Goal: Task Accomplishment & Management: Manage account settings

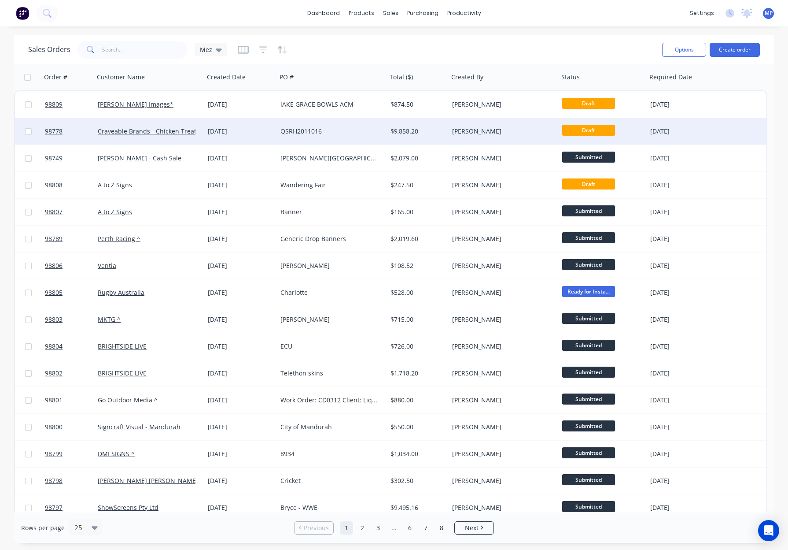
click at [356, 132] on div "QSRH2011016" at bounding box center [330, 131] width 98 height 9
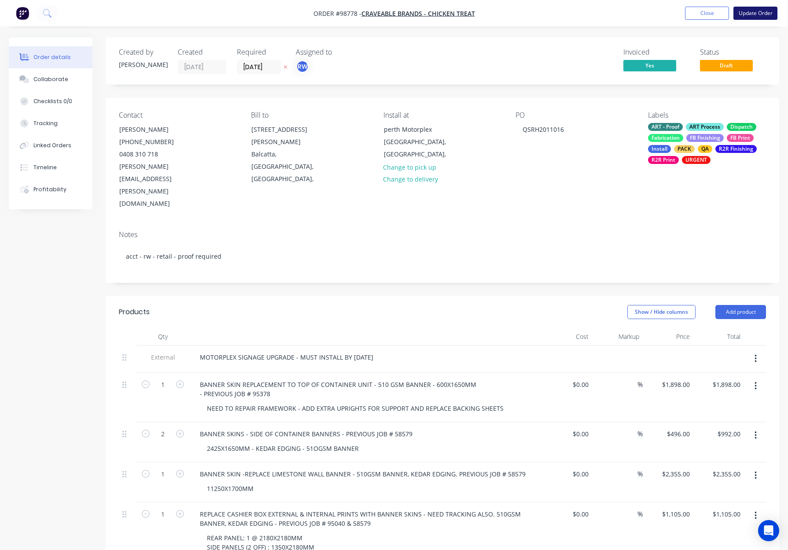
click at [752, 18] on button "Update Order" at bounding box center [756, 13] width 44 height 13
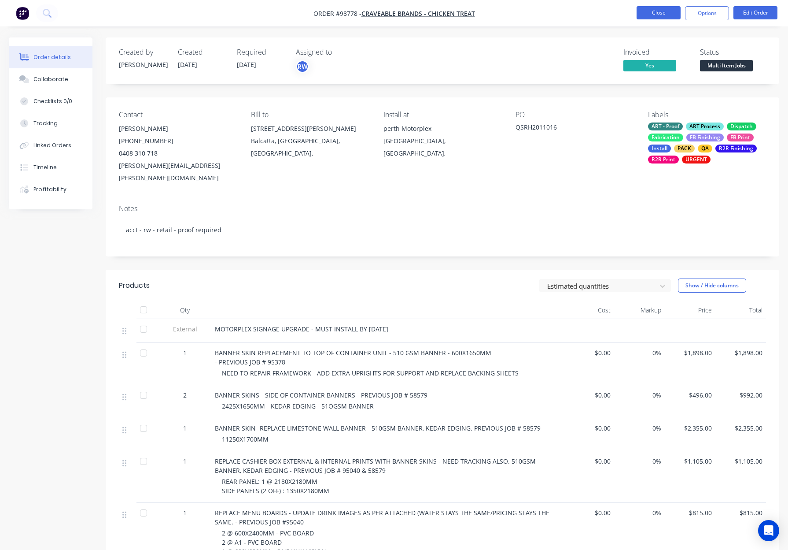
click at [656, 18] on button "Close" at bounding box center [659, 12] width 44 height 13
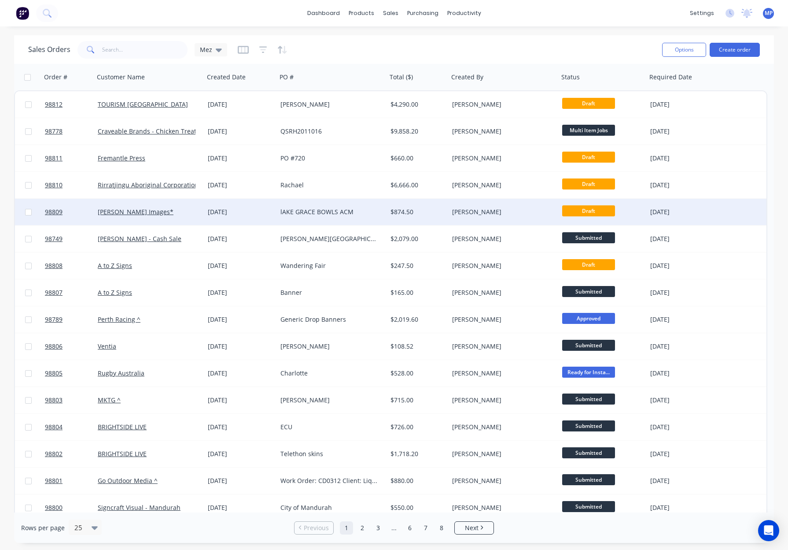
click at [336, 206] on div "lAKE GRACE BOWLS ACM" at bounding box center [332, 212] width 110 height 26
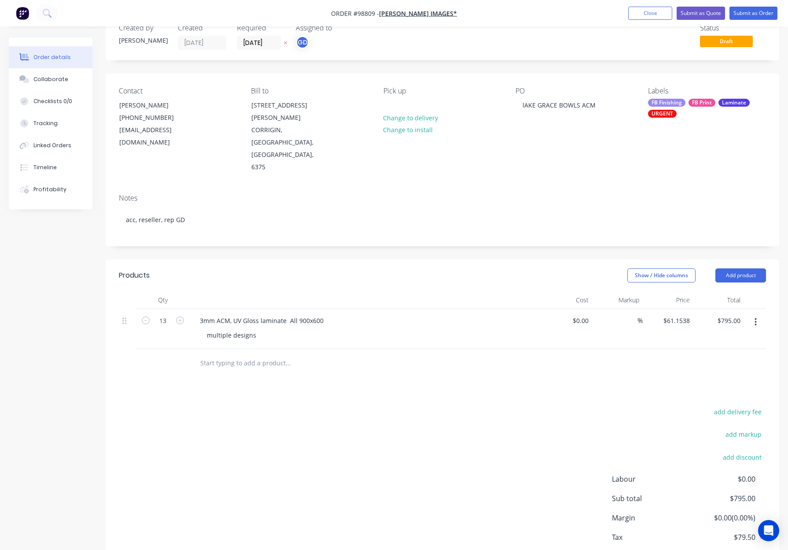
scroll to position [31, 0]
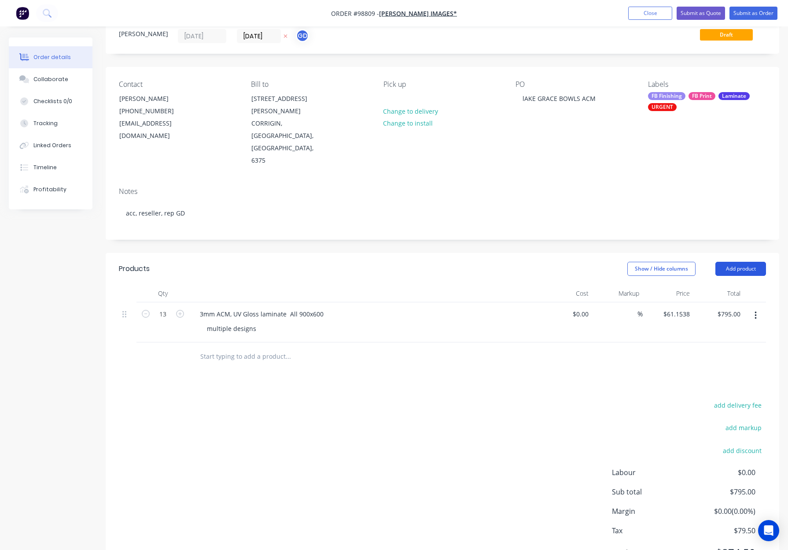
click at [751, 262] on button "Add product" at bounding box center [741, 269] width 51 height 14
click at [269, 302] on div "3mm ACM, UV Gloss laminate All 900x600 multiple designs" at bounding box center [365, 322] width 352 height 40
drag, startPoint x: 258, startPoint y: 292, endPoint x: 179, endPoint y: 291, distance: 79.3
click at [179, 302] on div "13 3mm ACM, UV Gloss laminate All 900x600 multiple designs $0.00 $0.00 % $61.15…" at bounding box center [442, 322] width 647 height 40
drag, startPoint x: 286, startPoint y: 276, endPoint x: 346, endPoint y: 276, distance: 59.5
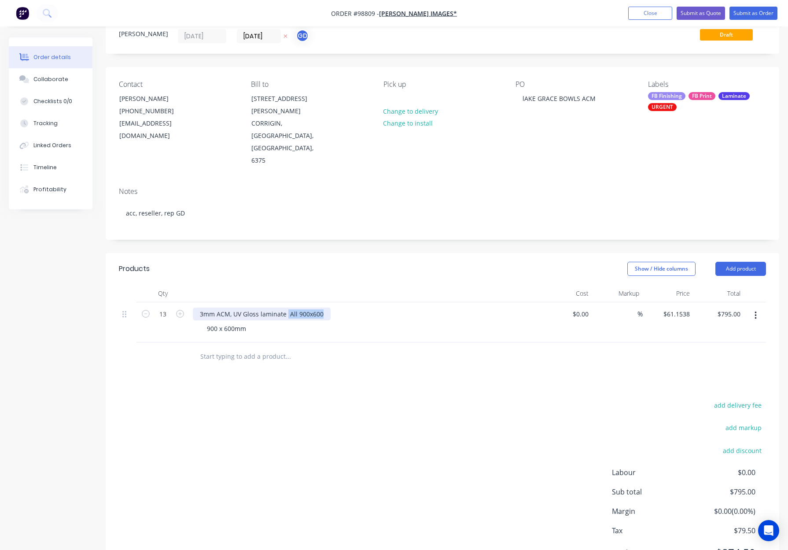
click at [346, 307] on div "3mm ACM, UV Gloss laminate All 900x600" at bounding box center [365, 313] width 345 height 13
click at [336, 262] on div "Show / Hide columns Add product" at bounding box center [512, 269] width 510 height 14
click at [656, 14] on button "Close" at bounding box center [650, 13] width 44 height 13
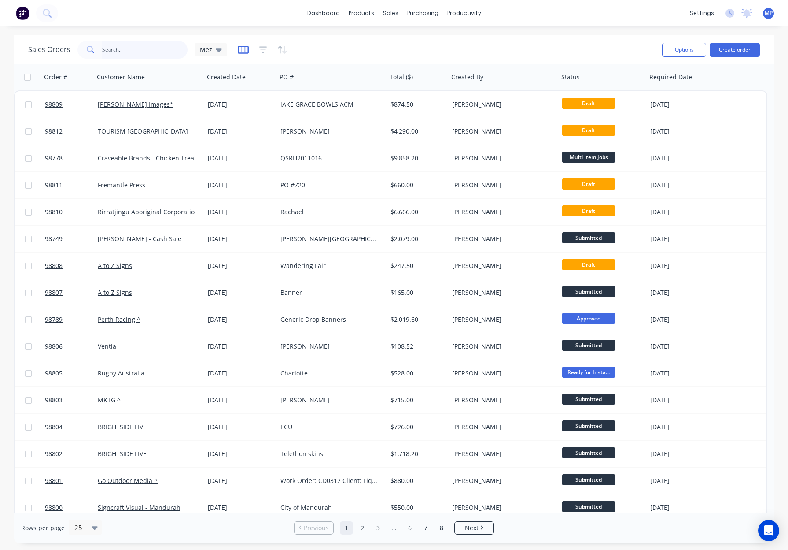
drag, startPoint x: 126, startPoint y: 45, endPoint x: 242, endPoint y: 46, distance: 115.4
click at [127, 46] on input "text" at bounding box center [145, 50] width 86 height 18
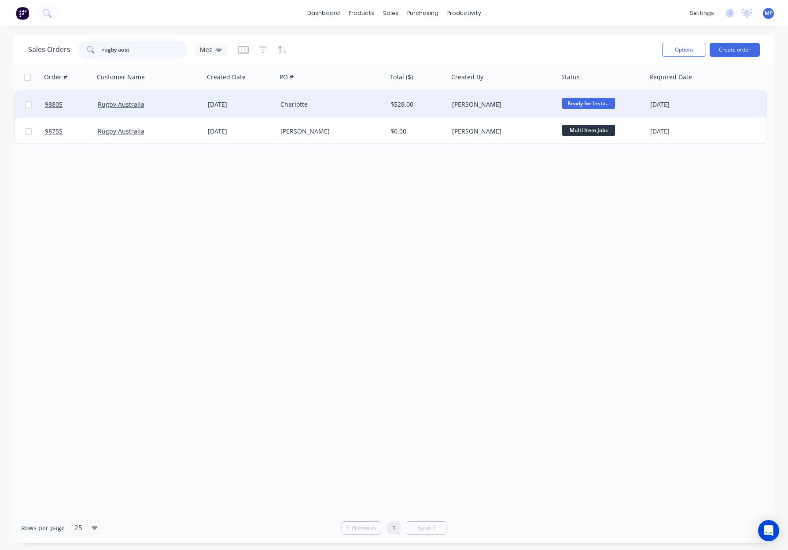
type input "rugby aust"
click at [493, 106] on div "[PERSON_NAME]" at bounding box center [501, 104] width 98 height 9
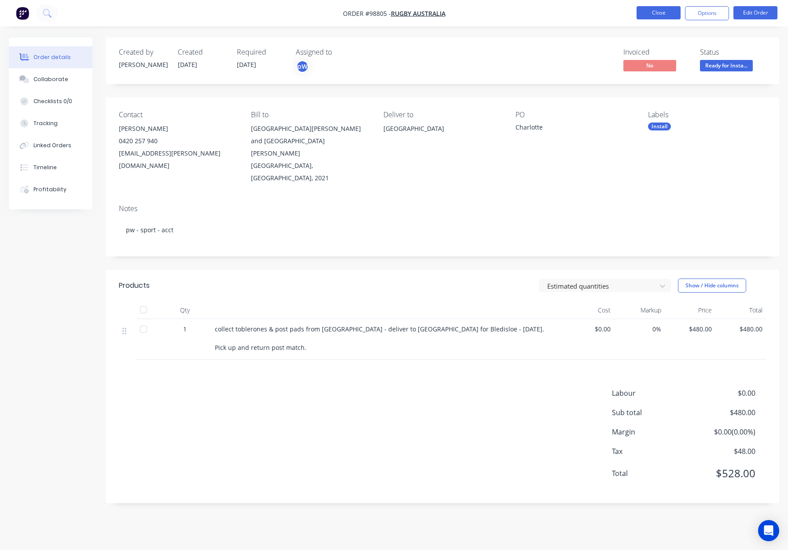
click at [662, 14] on button "Close" at bounding box center [659, 12] width 44 height 13
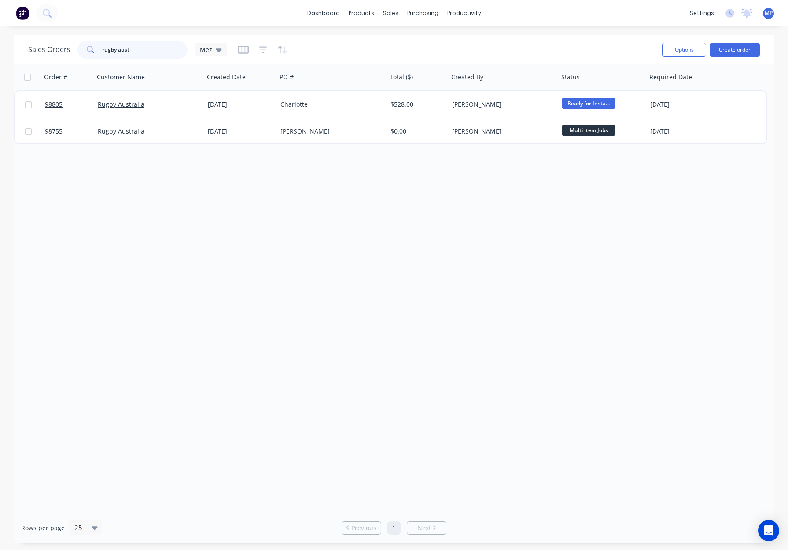
drag, startPoint x: 88, startPoint y: 48, endPoint x: 54, endPoint y: 47, distance: 34.4
click at [47, 48] on div "Sales Orders rugby aust Mez" at bounding box center [127, 50] width 199 height 18
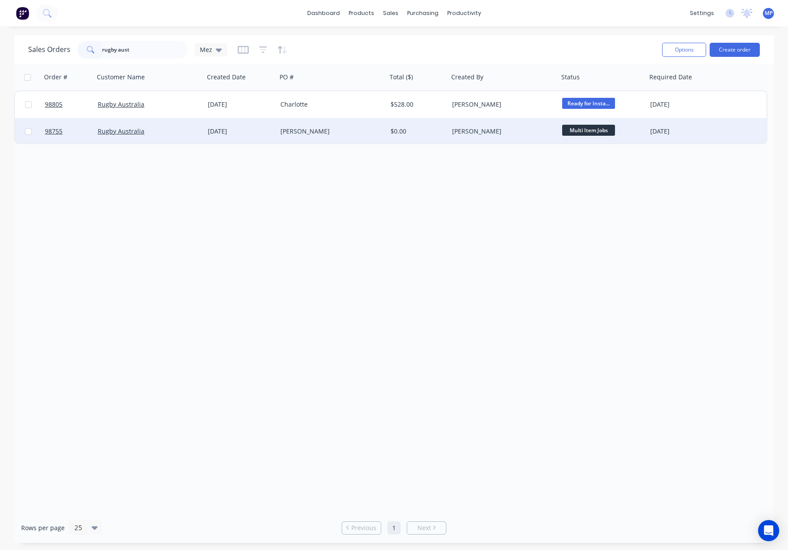
click at [473, 136] on div "[PERSON_NAME]" at bounding box center [504, 131] width 110 height 26
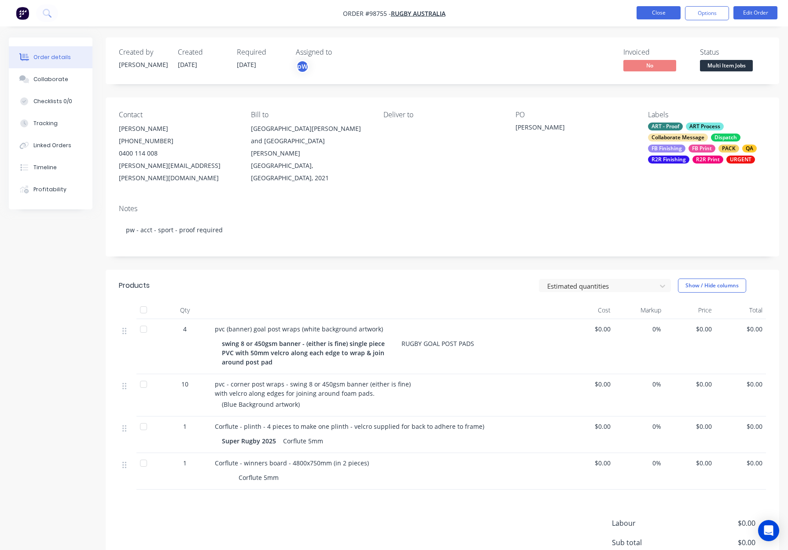
click at [654, 13] on button "Close" at bounding box center [659, 12] width 44 height 13
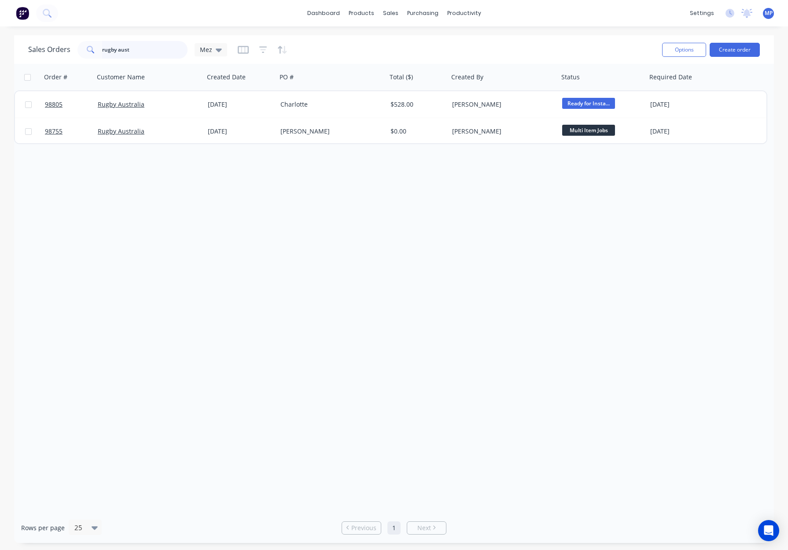
click at [138, 56] on input "rugby aust" at bounding box center [145, 50] width 86 height 18
click at [138, 55] on input "rugby aust" at bounding box center [145, 50] width 86 height 18
type input "r"
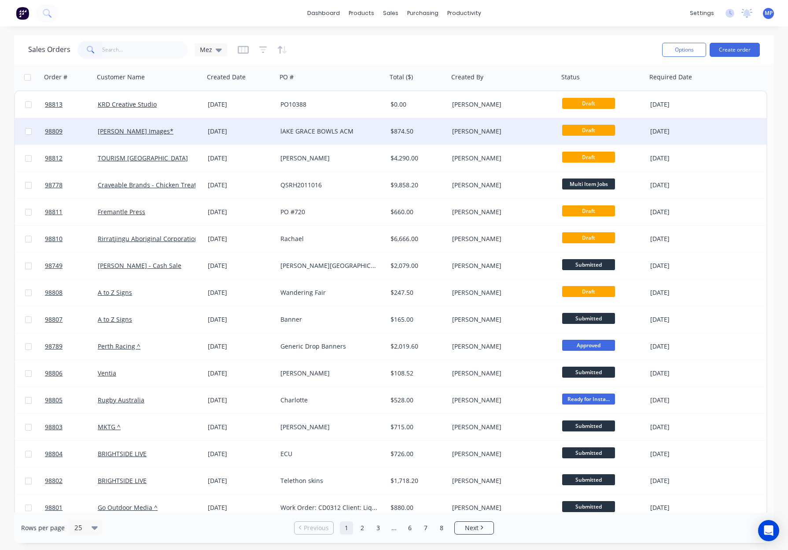
click at [361, 137] on div "lAKE GRACE BOWLS ACM" at bounding box center [332, 131] width 110 height 26
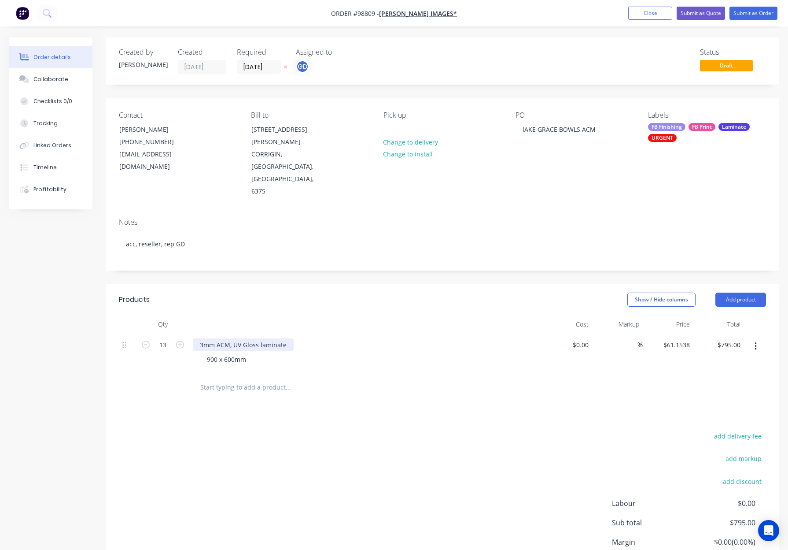
click at [232, 338] on div "3mm ACM, UV Gloss laminate" at bounding box center [243, 344] width 101 height 13
click at [290, 292] on div "Show / Hide columns Add product" at bounding box center [512, 299] width 510 height 14
drag, startPoint x: 303, startPoint y: 304, endPoint x: 322, endPoint y: 308, distance: 18.8
click at [304, 338] on div "3mm ACM - with UV Gloss laminate" at bounding box center [252, 344] width 118 height 13
click at [314, 292] on div "Show / Hide columns Add product" at bounding box center [512, 299] width 510 height 14
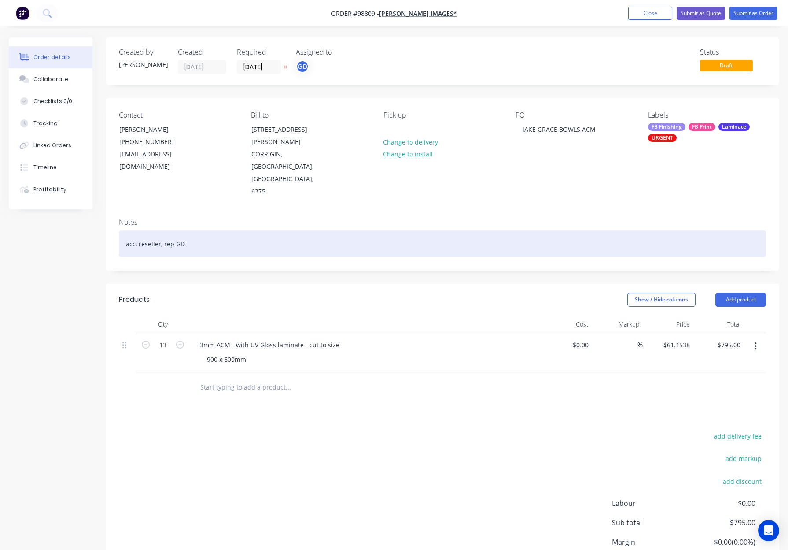
click at [294, 230] on div "acc, reseller, rep GD" at bounding box center [442, 243] width 647 height 27
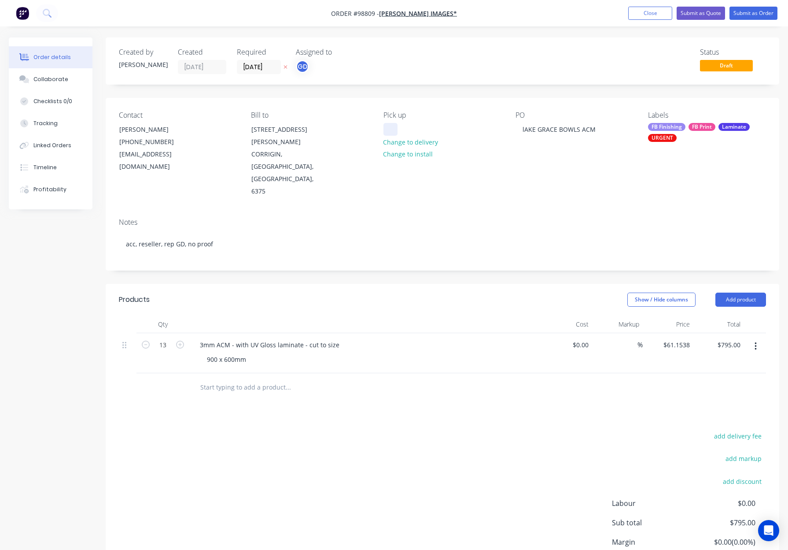
click at [394, 129] on div at bounding box center [391, 129] width 14 height 13
click at [388, 284] on header "Products Show / Hide columns Add product" at bounding box center [443, 300] width 674 height 32
click at [669, 129] on div "FB Finishing" at bounding box center [666, 127] width 37 height 8
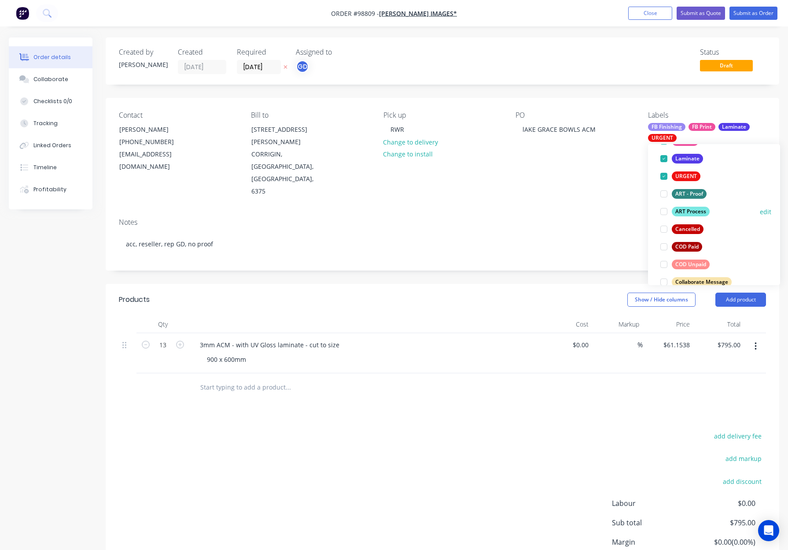
click at [699, 212] on div "ART Process" at bounding box center [691, 212] width 38 height 10
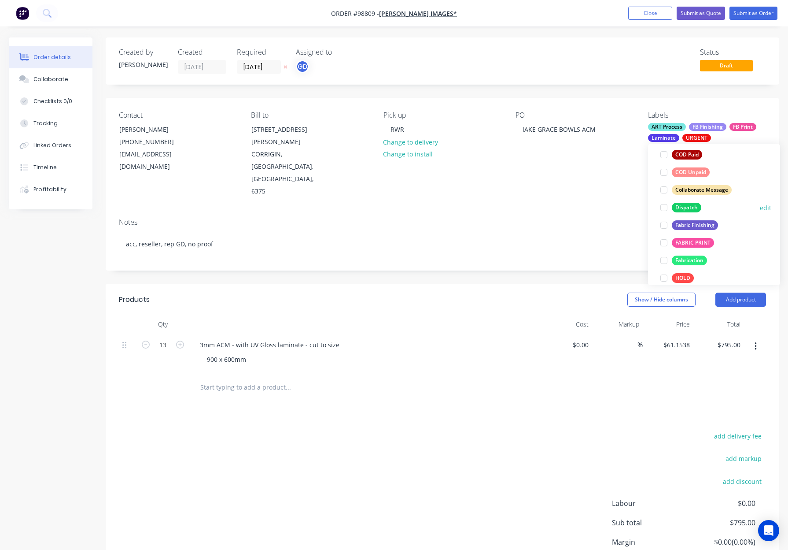
drag, startPoint x: 685, startPoint y: 203, endPoint x: 699, endPoint y: 203, distance: 14.1
click at [685, 203] on div "Dispatch" at bounding box center [687, 208] width 30 height 10
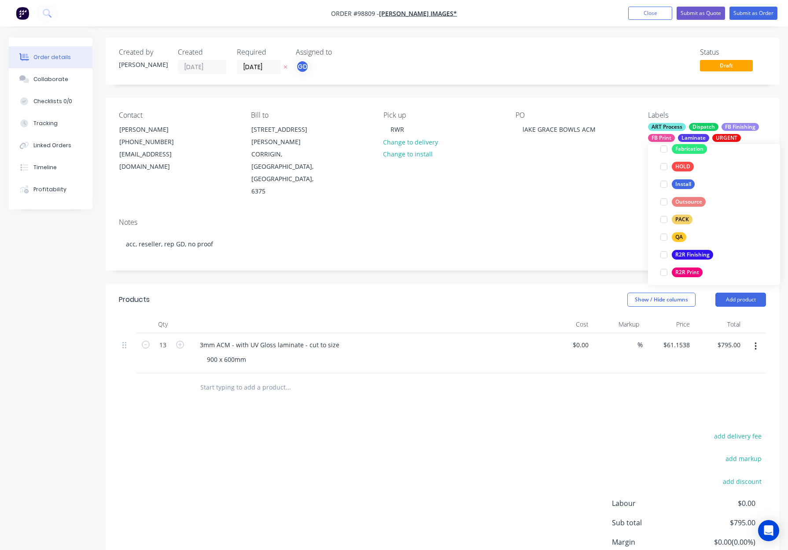
click at [690, 216] on div "PACK" at bounding box center [682, 219] width 21 height 10
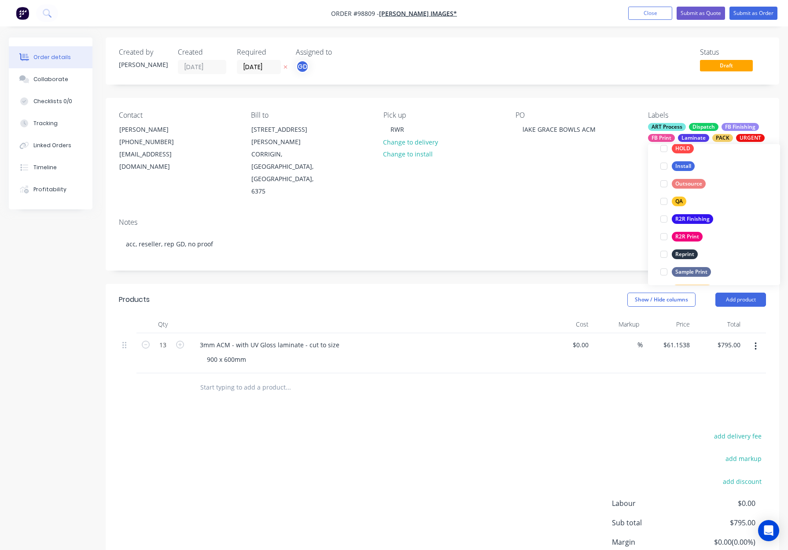
drag, startPoint x: 682, startPoint y: 200, endPoint x: 695, endPoint y: 200, distance: 12.3
click at [682, 200] on div "QA" at bounding box center [679, 201] width 15 height 10
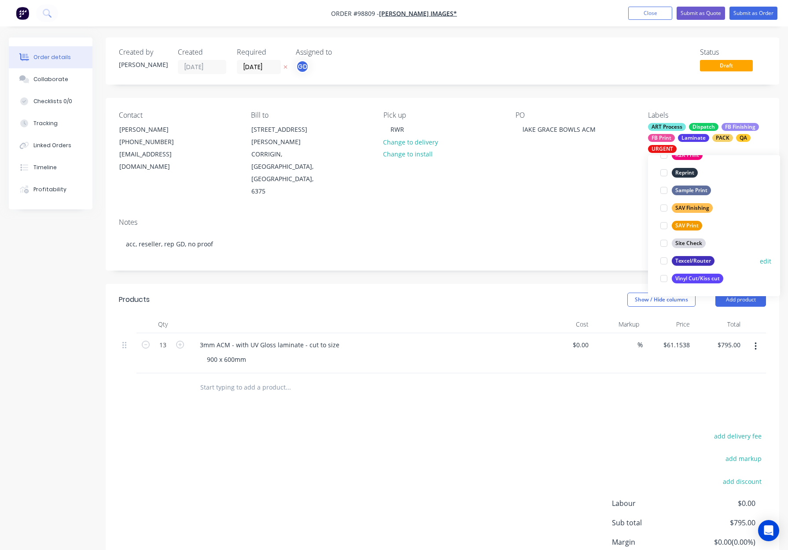
click at [696, 260] on div "Texcel/Router" at bounding box center [693, 261] width 43 height 10
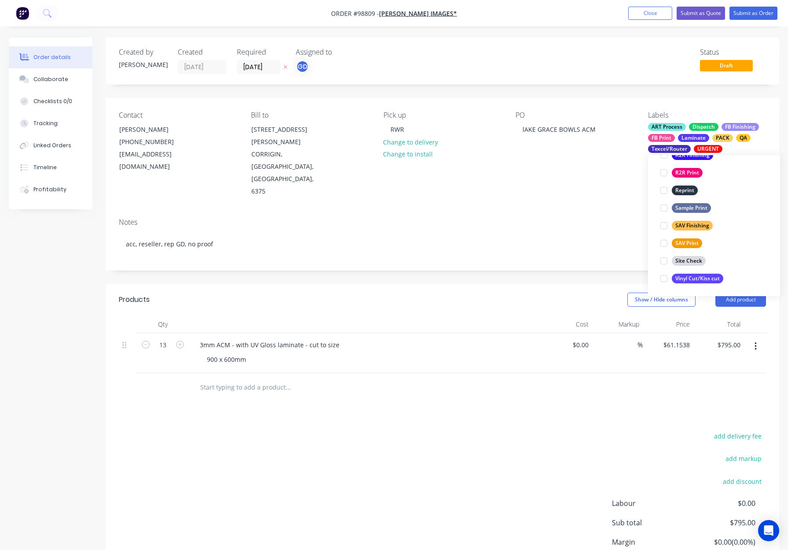
scroll to position [88, 0]
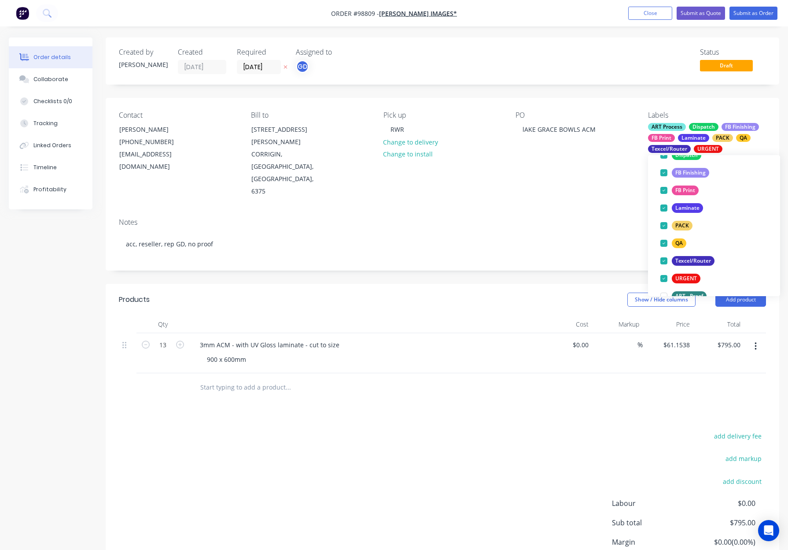
click at [584, 169] on div "Contact Brett Connelly (08) 9063 2439 images@wn.com.au Bill to 29 Murphy St COR…" at bounding box center [443, 154] width 674 height 113
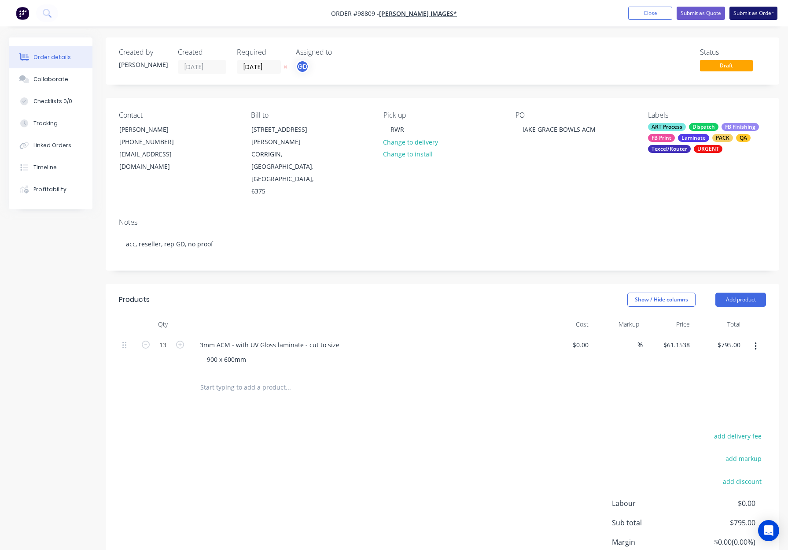
click at [753, 15] on button "Submit as Order" at bounding box center [754, 13] width 48 height 13
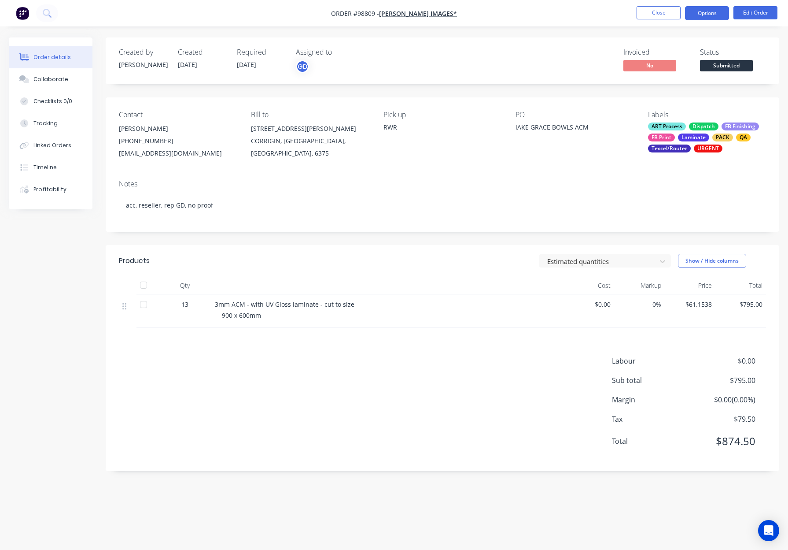
click at [709, 14] on button "Options" at bounding box center [707, 13] width 44 height 14
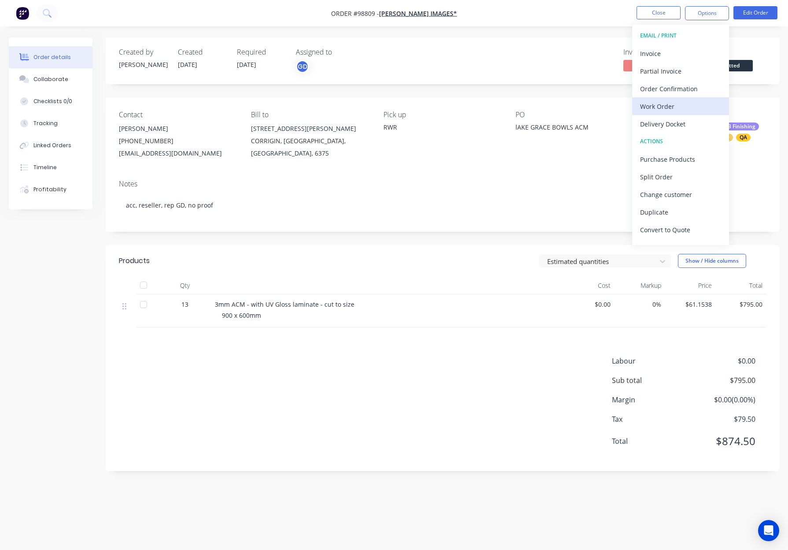
click at [686, 102] on div "Work Order" at bounding box center [680, 106] width 81 height 13
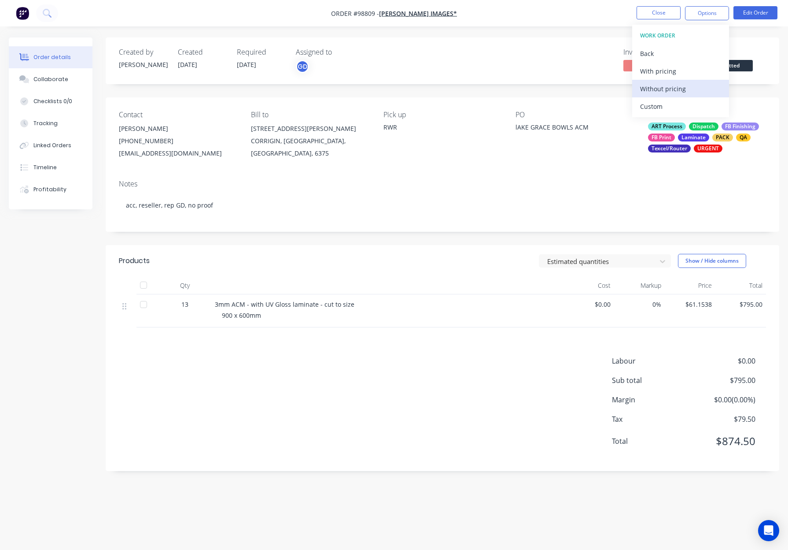
click at [685, 91] on div "Without pricing" at bounding box center [680, 88] width 81 height 13
click at [653, 10] on button "Close" at bounding box center [659, 12] width 44 height 13
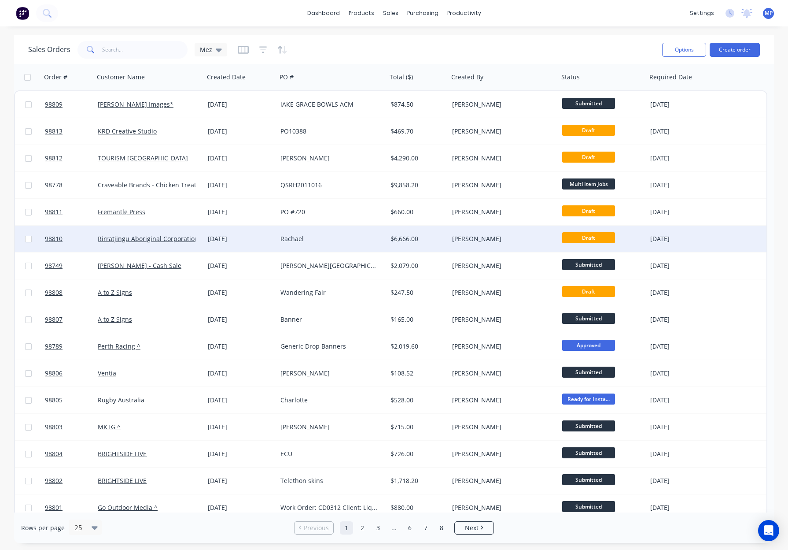
click at [359, 232] on div "Rachael" at bounding box center [332, 238] width 110 height 26
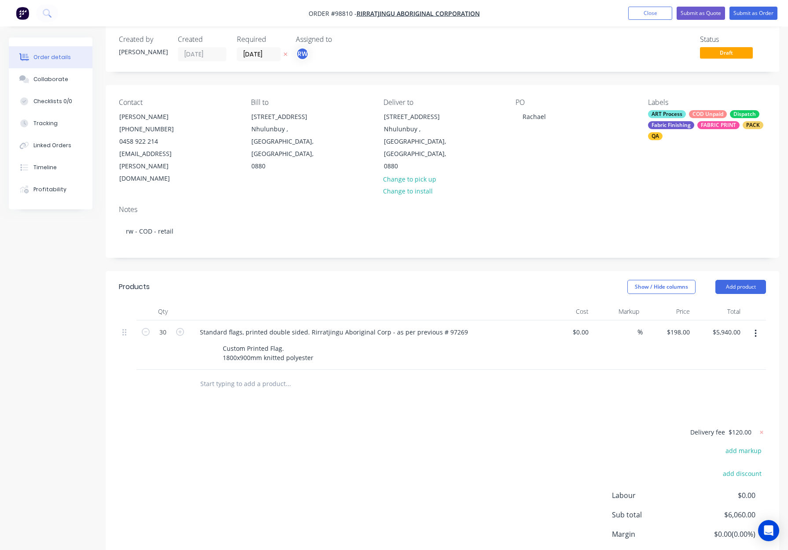
scroll to position [18, 0]
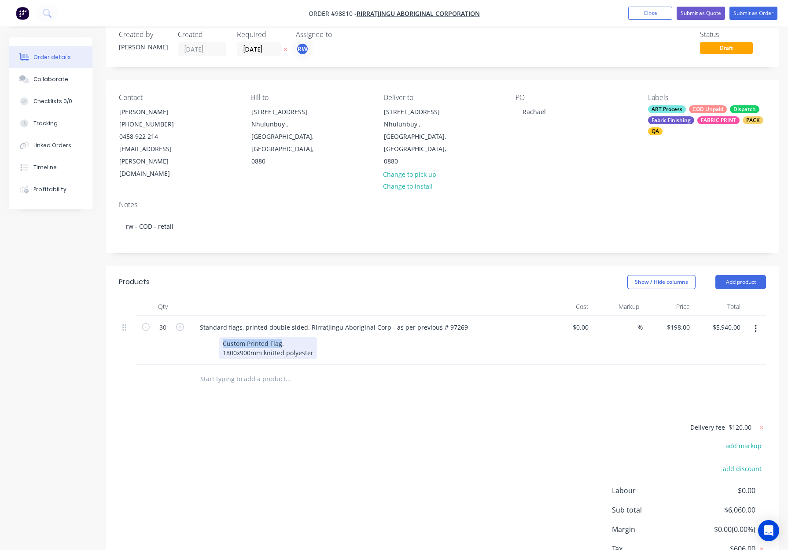
drag, startPoint x: 223, startPoint y: 317, endPoint x: 280, endPoint y: 318, distance: 56.4
click at [280, 337] on div "Custom Printed Flag. 1800x900mm knitted polyester" at bounding box center [268, 348] width 98 height 22
copy div "Custom Printed Flag"
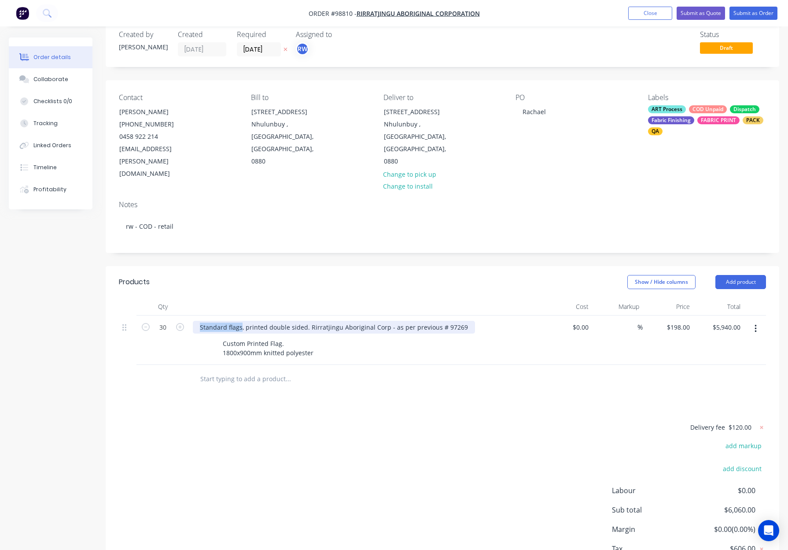
drag, startPoint x: 199, startPoint y: 302, endPoint x: 240, endPoint y: 302, distance: 41.0
click at [240, 321] on div "Standard flags, printed double sided. Rirratjingu Aboriginal Corp - as per prev…" at bounding box center [334, 327] width 282 height 13
paste div
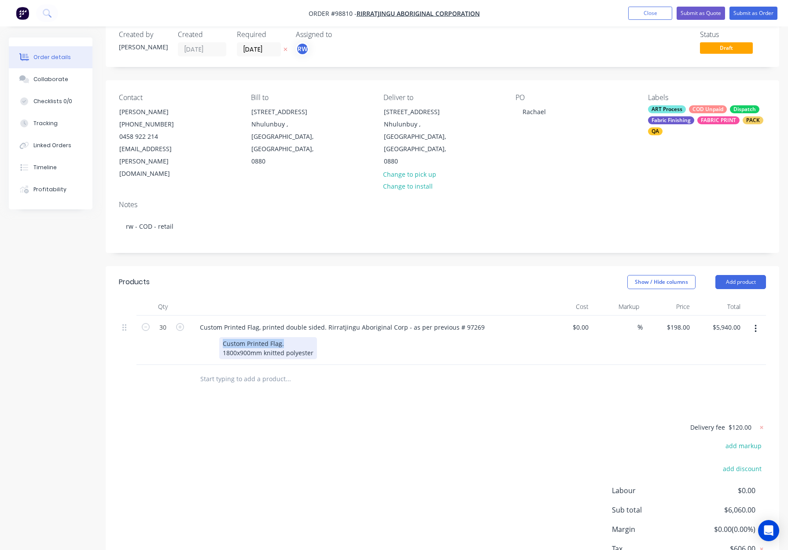
drag, startPoint x: 287, startPoint y: 320, endPoint x: 221, endPoint y: 318, distance: 66.1
click at [221, 337] on div "Custom Printed Flag. 1800x900mm knitted polyester" at bounding box center [268, 348] width 98 height 22
click at [222, 337] on div "Custom Printed Flag. 1800x900mm knitted polyester" at bounding box center [268, 348] width 98 height 22
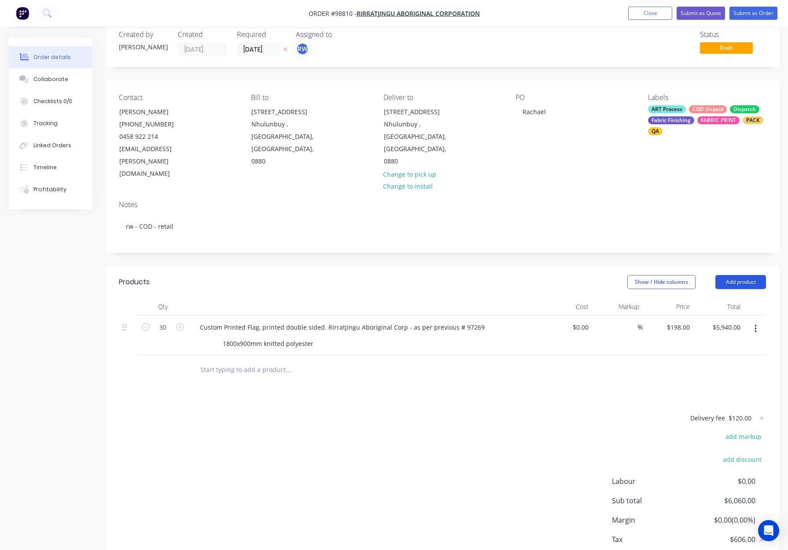
click at [755, 275] on button "Add product" at bounding box center [741, 282] width 51 height 14
click at [725, 403] on div "Notes (Internal)" at bounding box center [725, 409] width 68 height 13
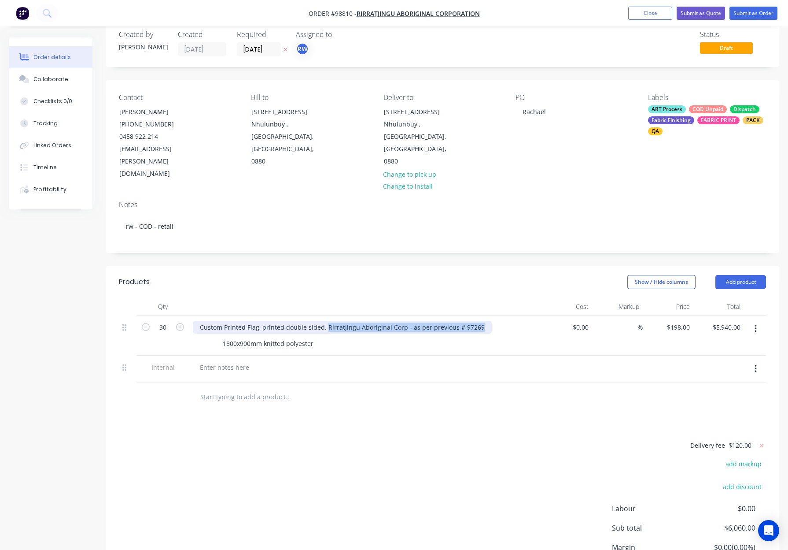
drag, startPoint x: 326, startPoint y: 301, endPoint x: 478, endPoint y: 303, distance: 152.0
click at [478, 321] on div "Custom Printed Flag, printed double sided. Rirratjingu Aboriginal Corp - as per…" at bounding box center [342, 327] width 299 height 13
copy div "Rirratjingu Aboriginal Corp - as per previous # 97269"
drag, startPoint x: 234, startPoint y: 338, endPoint x: 229, endPoint y: 341, distance: 6.1
click at [233, 361] on div at bounding box center [224, 367] width 63 height 13
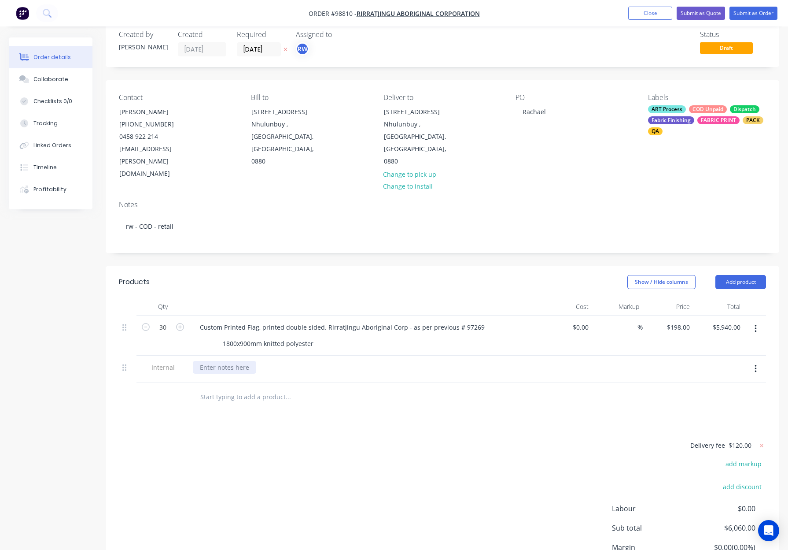
click at [226, 361] on div at bounding box center [224, 367] width 63 height 13
paste div
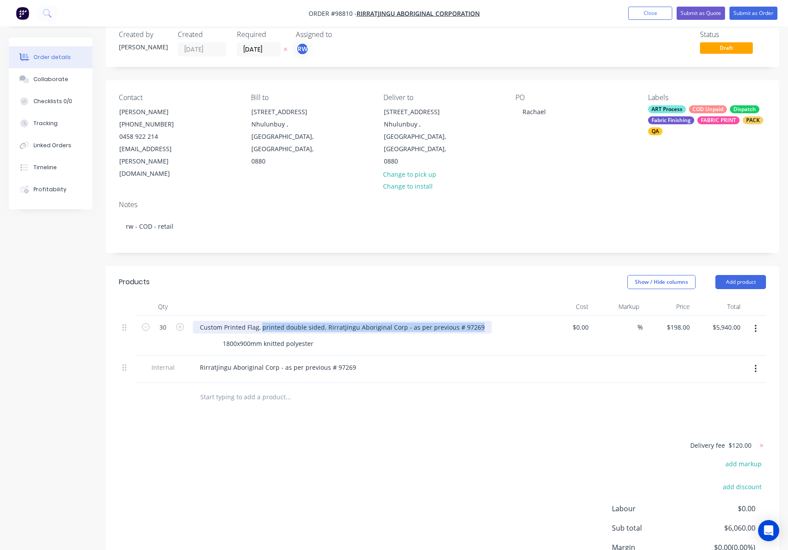
drag, startPoint x: 262, startPoint y: 302, endPoint x: 480, endPoint y: 303, distance: 217.6
click at [480, 321] on div "Custom Printed Flag, printed double sided. Rirratjingu Aboriginal Corp - as per…" at bounding box center [342, 327] width 299 height 13
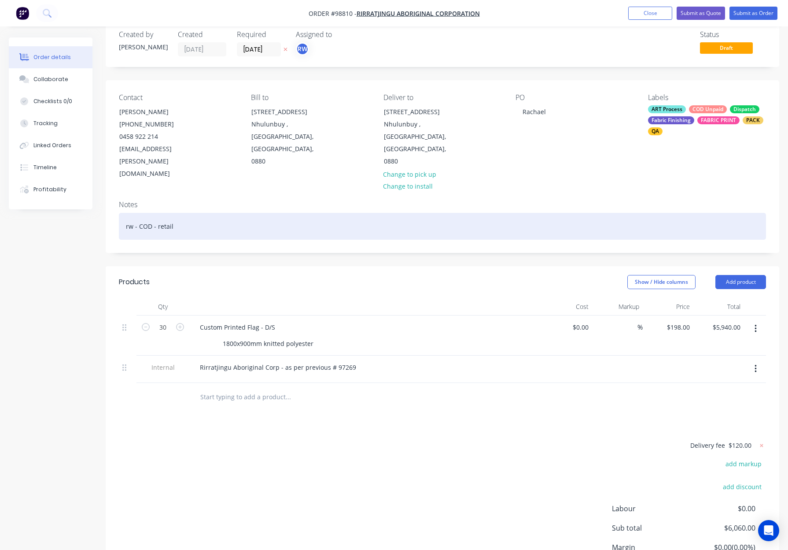
drag, startPoint x: 303, startPoint y: 187, endPoint x: 308, endPoint y: 196, distance: 10.1
click at [303, 193] on div "Notes rw - COD - retail" at bounding box center [443, 222] width 674 height 59
click at [308, 213] on div "rw - COD - retail" at bounding box center [442, 226] width 647 height 27
click at [313, 213] on div "rw - COD - retail" at bounding box center [442, 226] width 647 height 27
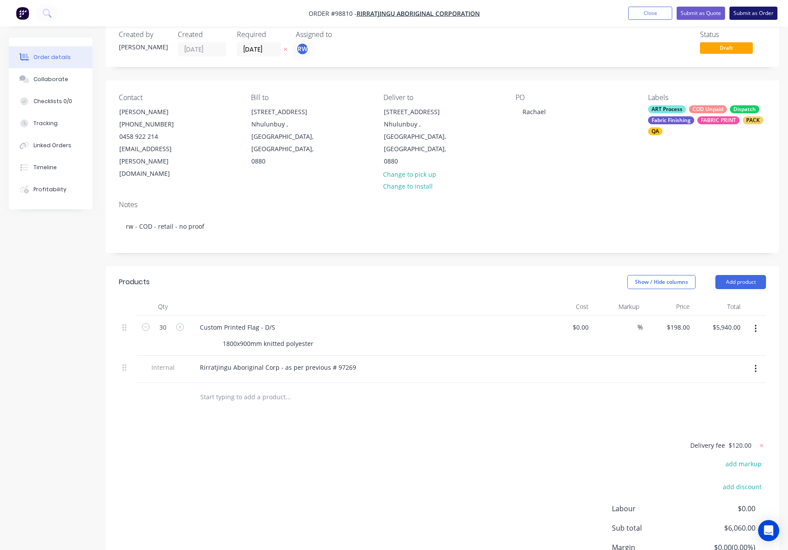
click at [748, 11] on button "Submit as Order" at bounding box center [754, 13] width 48 height 13
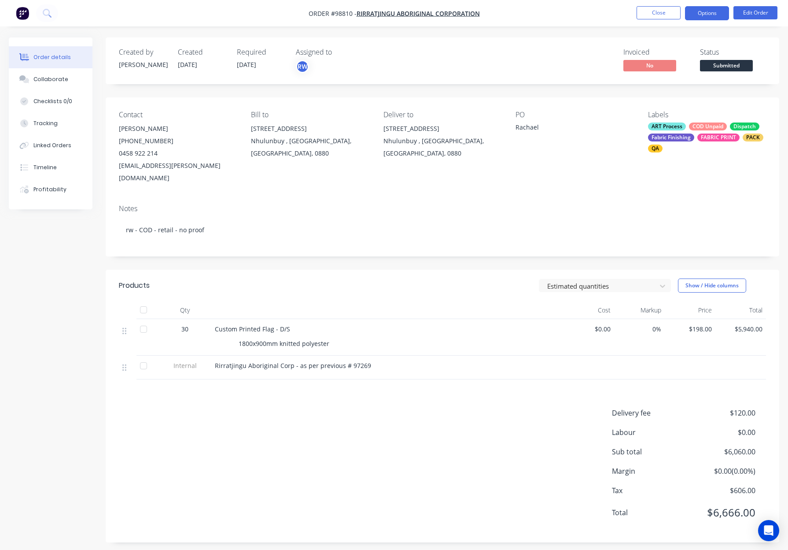
click at [695, 11] on button "Options" at bounding box center [707, 13] width 44 height 14
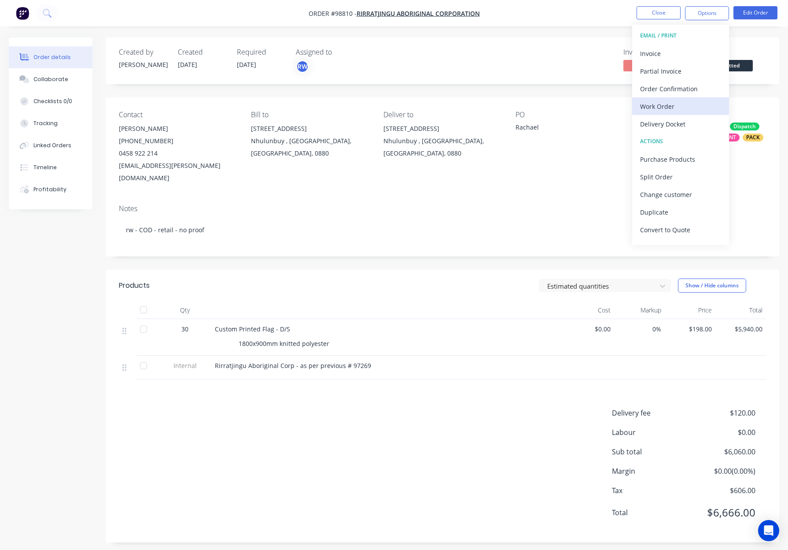
click at [687, 106] on div "Work Order" at bounding box center [680, 106] width 81 height 13
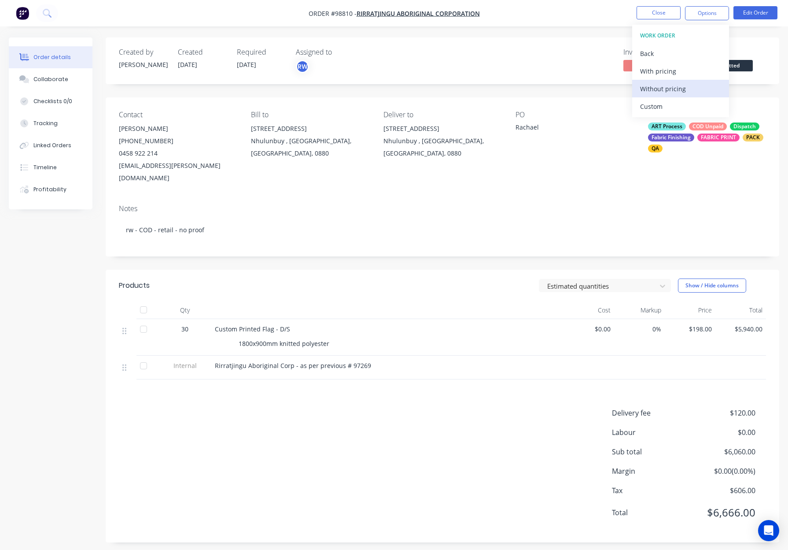
click at [692, 89] on div "Without pricing" at bounding box center [680, 88] width 81 height 13
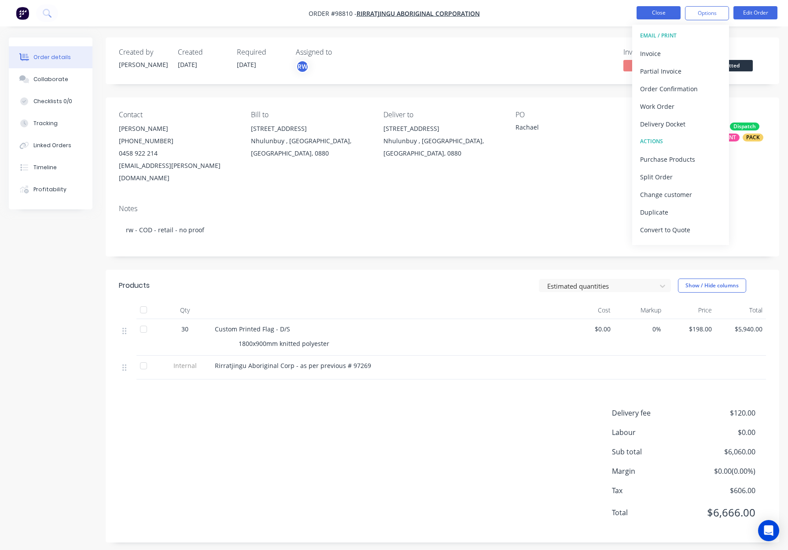
click at [671, 12] on button "Close" at bounding box center [659, 12] width 44 height 13
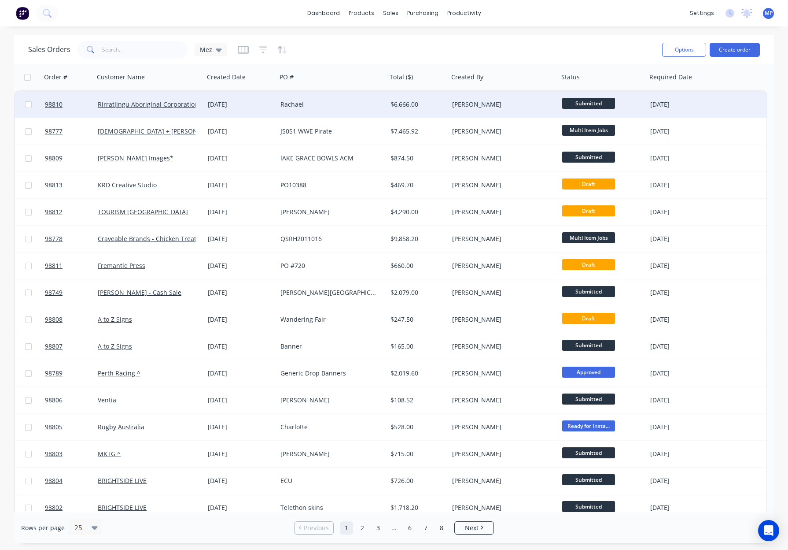
click at [508, 103] on div "[PERSON_NAME]" at bounding box center [501, 104] width 98 height 9
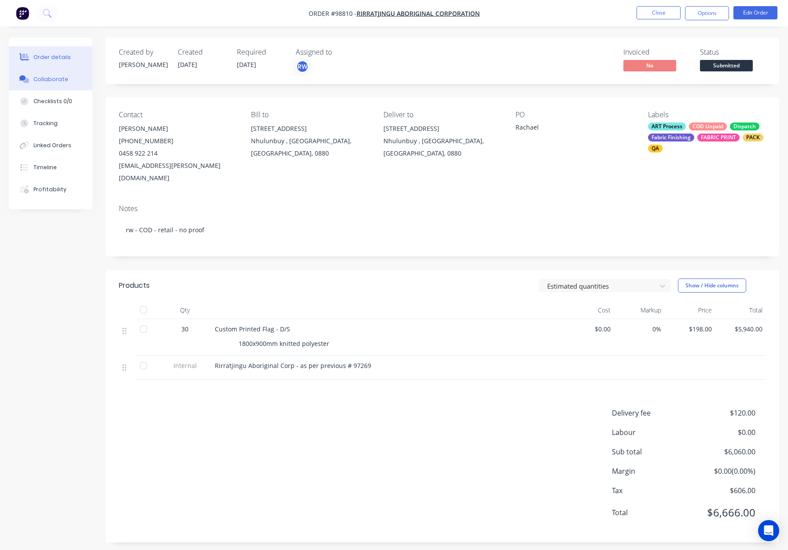
click at [49, 81] on div "Collaborate" at bounding box center [50, 79] width 35 height 8
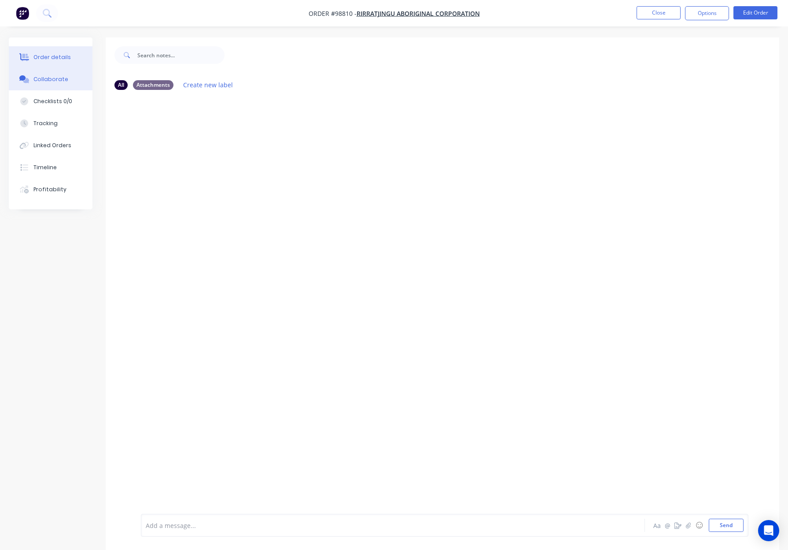
click at [52, 54] on div "Order details" at bounding box center [51, 57] width 37 height 8
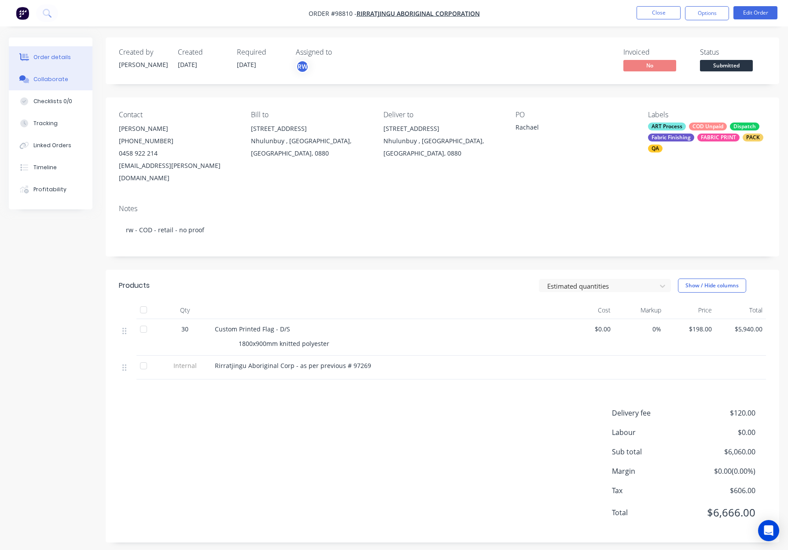
click at [57, 78] on div "Collaborate" at bounding box center [50, 79] width 35 height 8
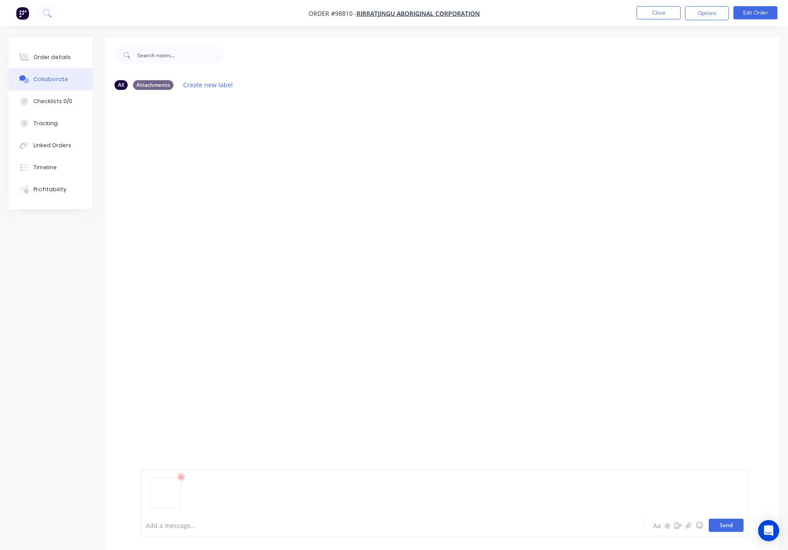
click at [724, 526] on button "Send" at bounding box center [726, 524] width 35 height 13
click at [45, 59] on div "Order details" at bounding box center [51, 57] width 37 height 8
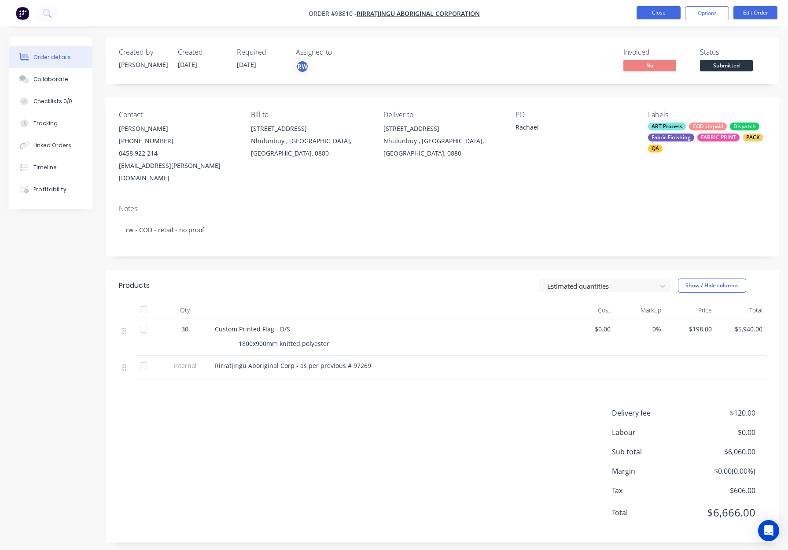
click at [638, 12] on button "Close" at bounding box center [659, 12] width 44 height 13
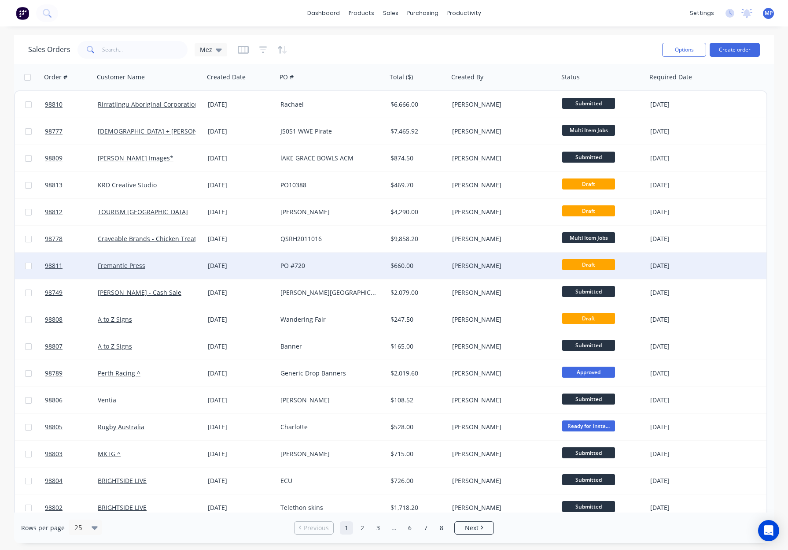
click at [389, 272] on div "$660.00" at bounding box center [418, 265] width 62 height 26
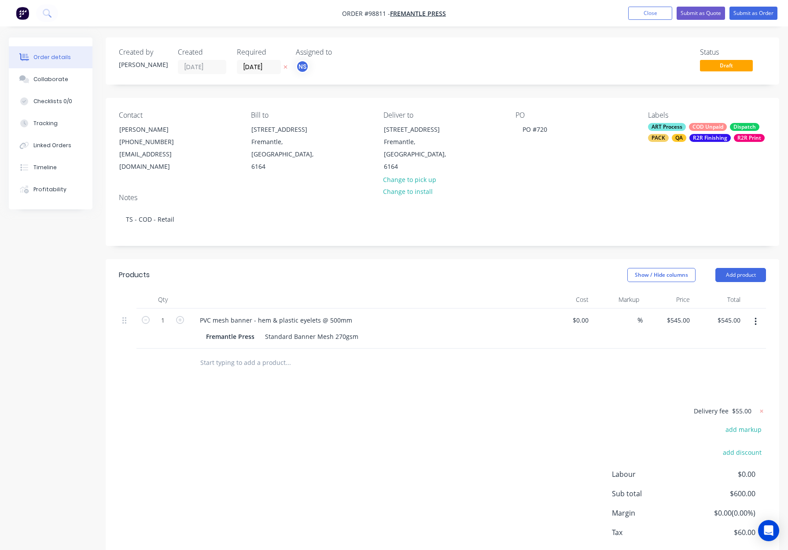
scroll to position [3, 0]
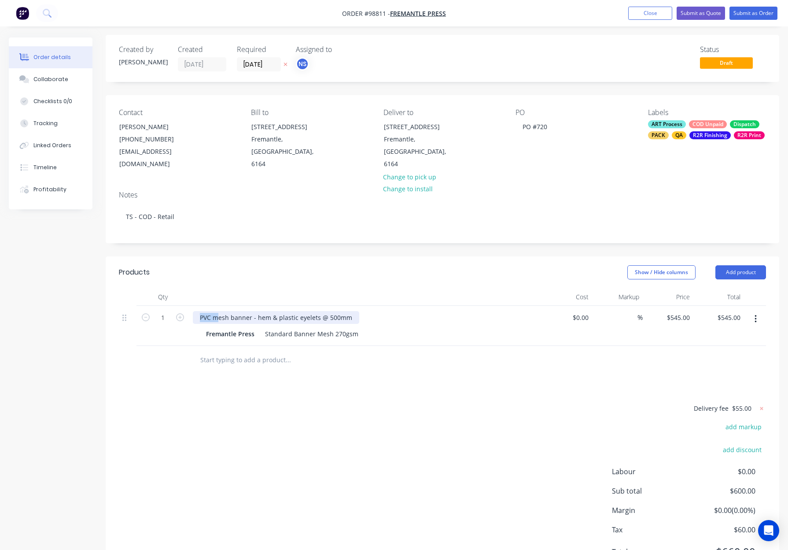
drag, startPoint x: 217, startPoint y: 305, endPoint x: 195, endPoint y: 305, distance: 22.0
click at [195, 311] on div "PVC mesh banner - hem & plastic eyelets @ 500mm" at bounding box center [276, 317] width 166 height 13
click at [244, 288] on div at bounding box center [365, 297] width 352 height 18
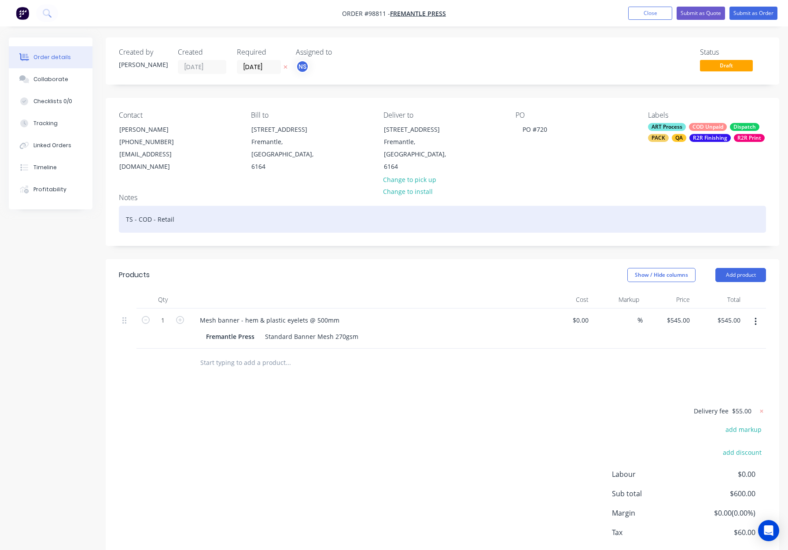
click at [229, 210] on div "TS - COD - Retail" at bounding box center [442, 219] width 647 height 27
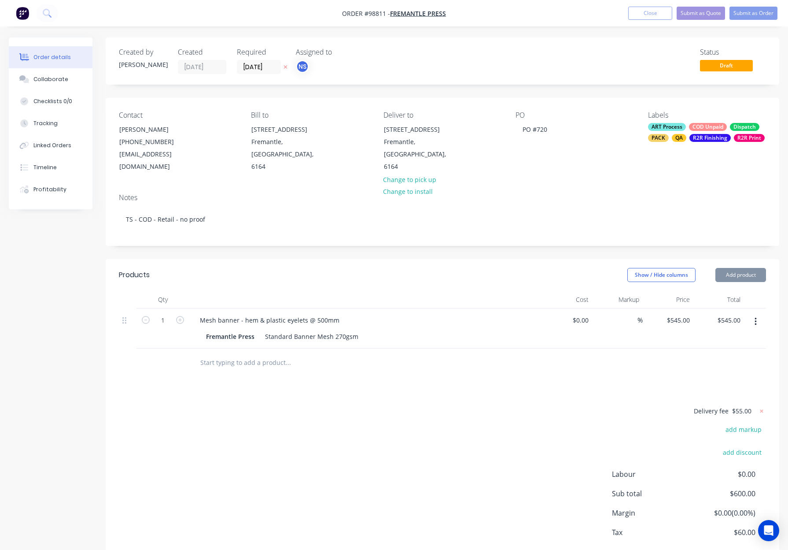
click at [691, 132] on div "ART Process COD Unpaid Dispatch PACK QA R2R Finishing R2R Print" at bounding box center [707, 132] width 118 height 19
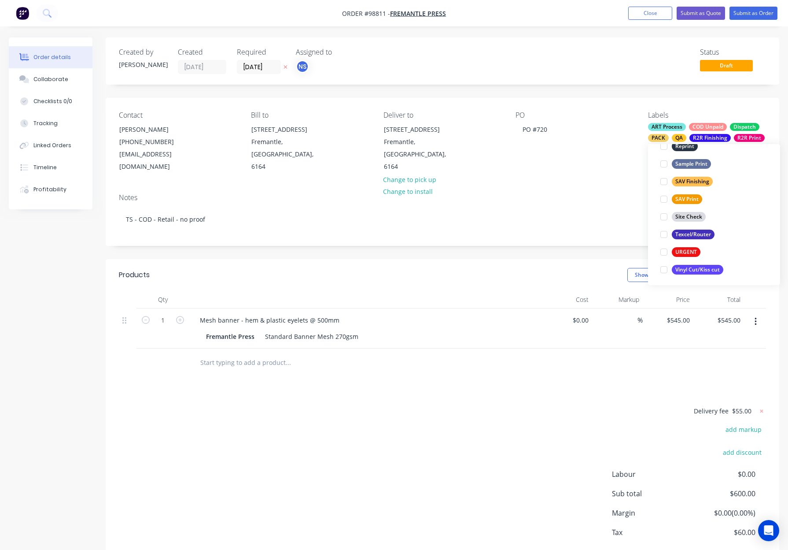
scroll to position [423, 0]
click at [570, 165] on div "Contact Kirsty Horton (08) 9430 6331 khorton@fremantlepress.com.au Bill to 25 Q…" at bounding box center [443, 142] width 674 height 89
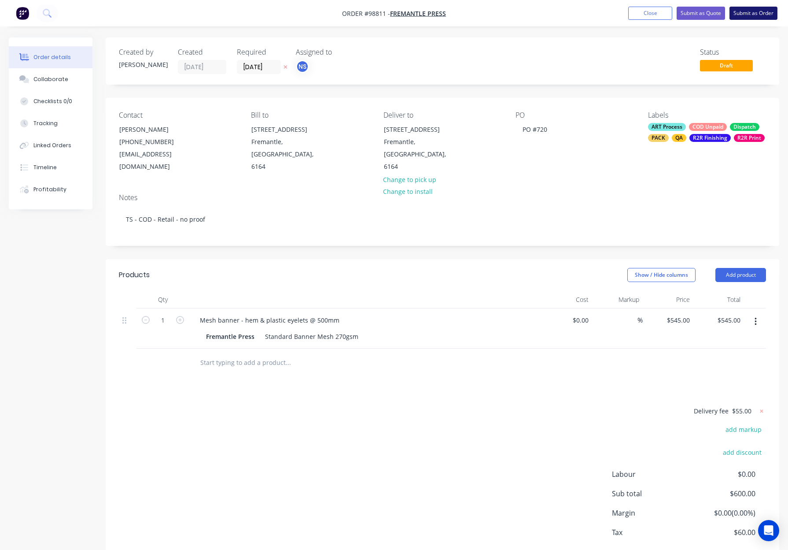
click at [753, 12] on button "Submit as Order" at bounding box center [754, 13] width 48 height 13
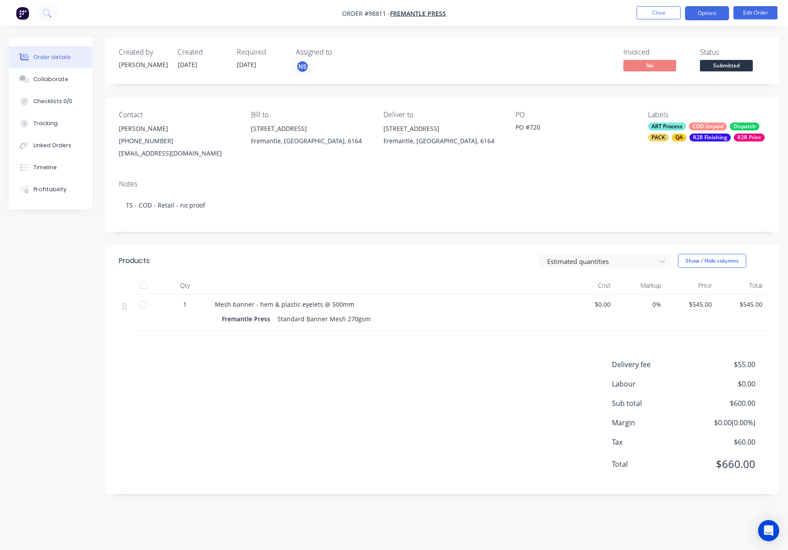
click at [704, 12] on button "Options" at bounding box center [707, 13] width 44 height 14
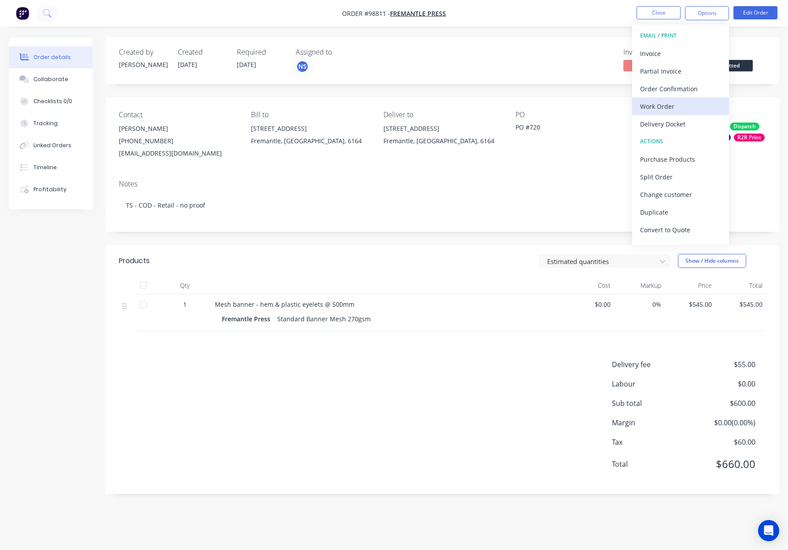
click at [664, 104] on div "Work Order" at bounding box center [680, 106] width 81 height 13
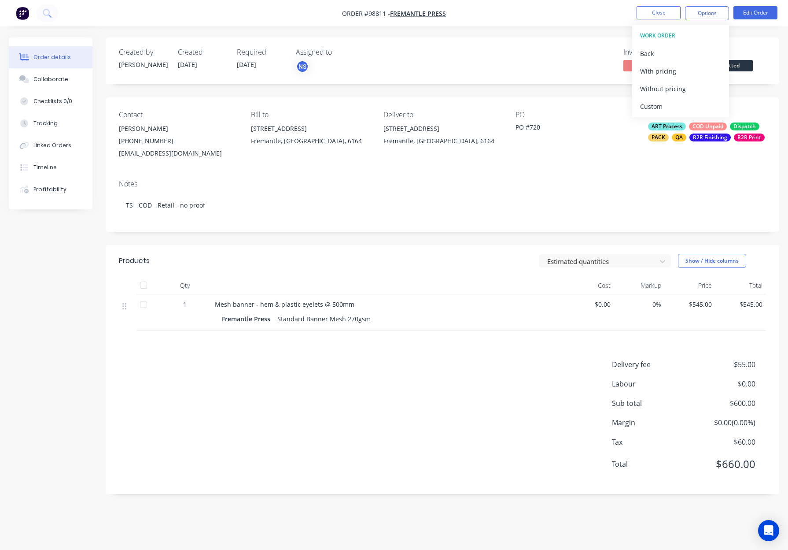
click at [672, 90] on div "Without pricing" at bounding box center [680, 88] width 81 height 13
click at [659, 17] on button "Close" at bounding box center [659, 12] width 44 height 13
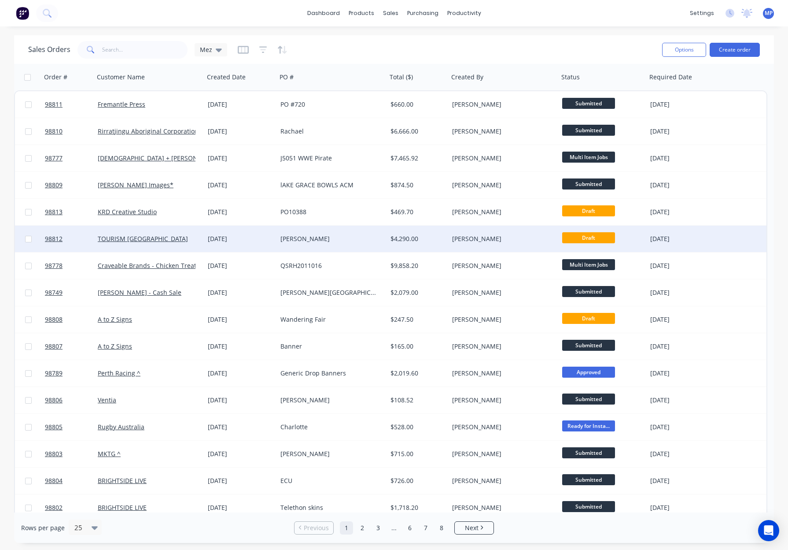
click at [495, 237] on div "[PERSON_NAME]" at bounding box center [501, 238] width 98 height 9
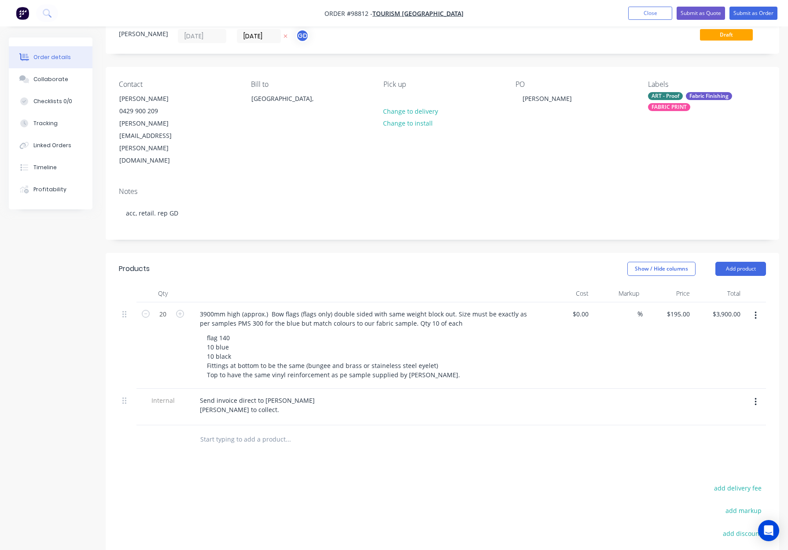
scroll to position [32, 0]
click at [732, 261] on button "Add product" at bounding box center [741, 268] width 51 height 14
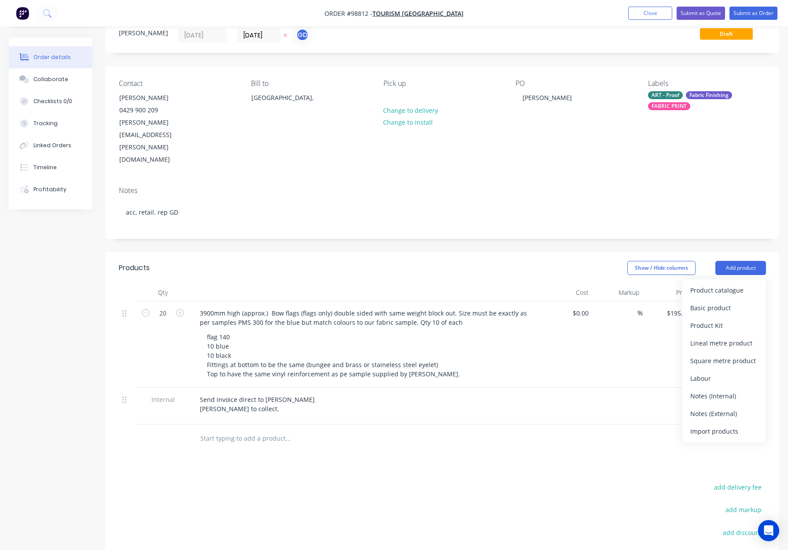
click at [713, 389] on div "Notes (Internal)" at bounding box center [725, 395] width 68 height 13
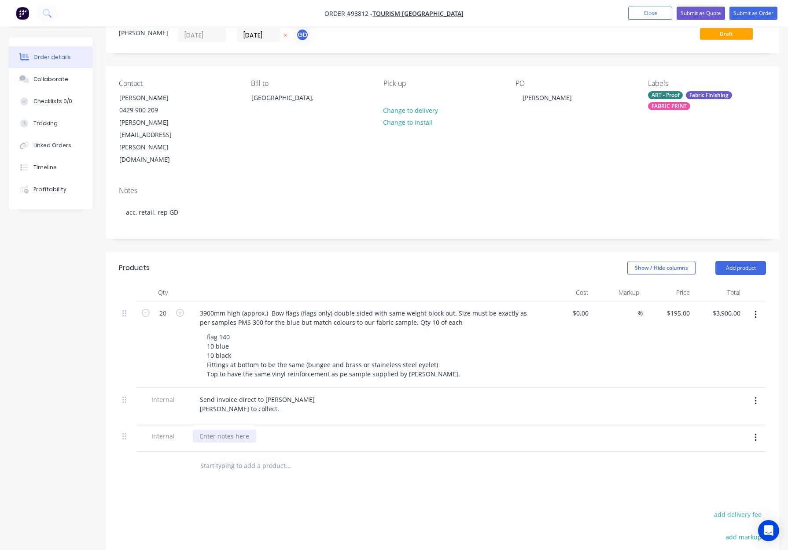
click at [225, 429] on div at bounding box center [224, 435] width 63 height 13
click at [529, 447] on div "Products Show / Hide columns Add product Qty Cost Markup Price Total 20 3900mm …" at bounding box center [443, 472] width 674 height 440
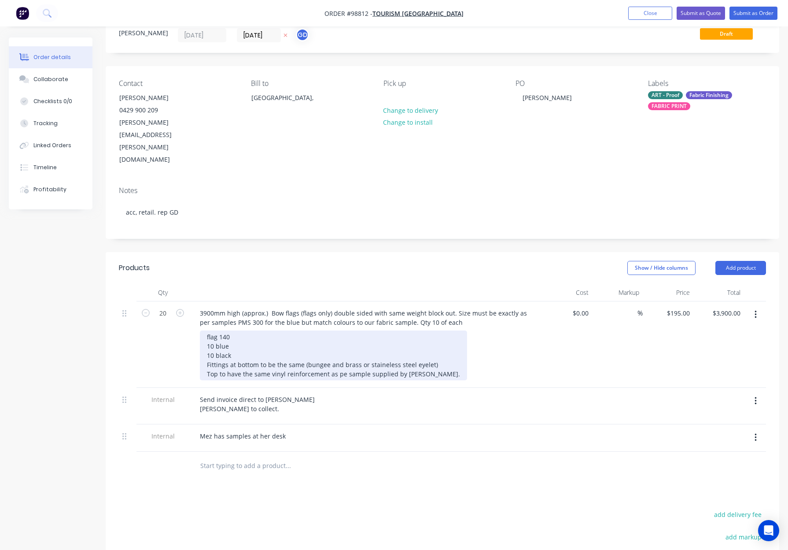
drag, startPoint x: 365, startPoint y: 326, endPoint x: 372, endPoint y: 338, distance: 14.2
click at [365, 330] on div "flag 140 10 blue 10 black Fittings at bottom to be the same (bungee and brass o…" at bounding box center [333, 355] width 267 height 50
click at [384, 330] on div "flag 140 10 blue 10 black Fittings at bottom to be the same (bungee and brass o…" at bounding box center [333, 355] width 267 height 50
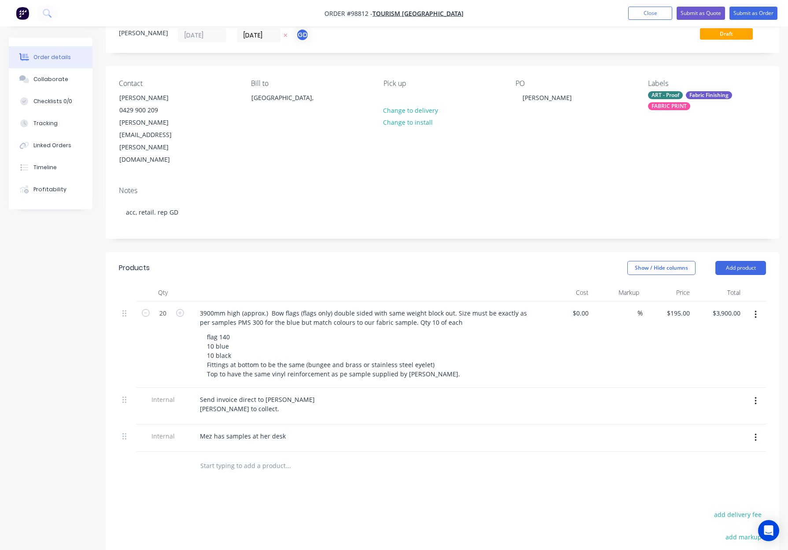
click at [404, 429] on div "Mez has samples at her desk" at bounding box center [365, 435] width 345 height 13
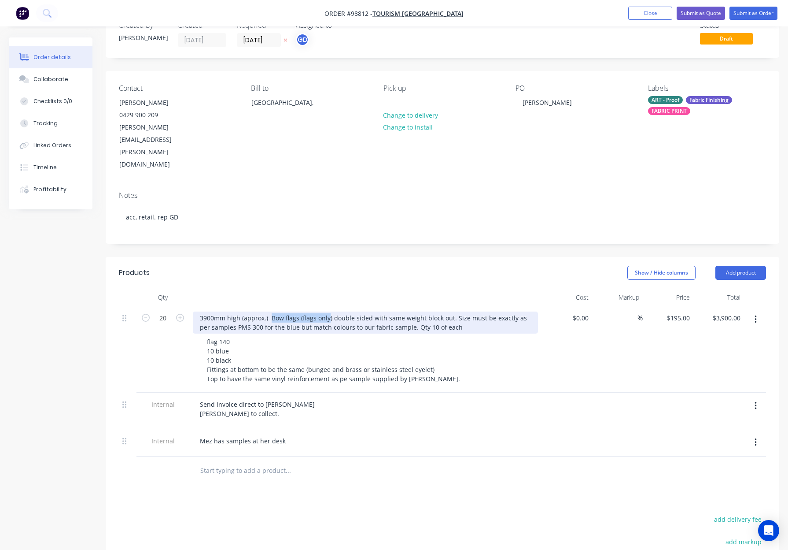
drag, startPoint x: 270, startPoint y: 280, endPoint x: 327, endPoint y: 281, distance: 56.8
click at [328, 311] on div "3900mm high (approx.) Bow flags (flags only) double sided with same weight bloc…" at bounding box center [365, 322] width 345 height 22
click at [283, 311] on div "3900mm high (approx.) Bow flags (flags only) double sided with same weight bloc…" at bounding box center [365, 322] width 345 height 22
click at [198, 311] on div "3900mm high (approx.) Bow flags (flags only) double sided with same weight bloc…" at bounding box center [365, 322] width 345 height 22
drag, startPoint x: 400, startPoint y: 280, endPoint x: 386, endPoint y: 280, distance: 14.1
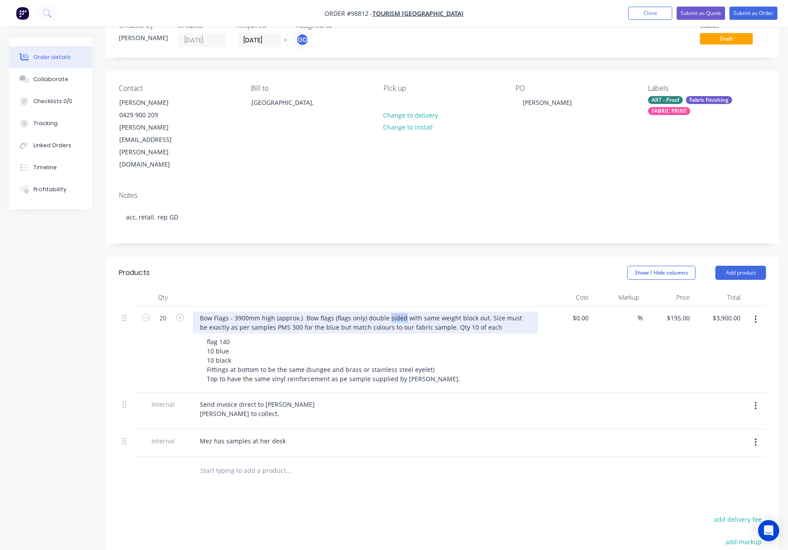
click at [386, 311] on div "Bow Flags - 3900mm high (approx.) Bow flags (flags only) double sided with same…" at bounding box center [365, 322] width 345 height 22
drag, startPoint x: 403, startPoint y: 281, endPoint x: 325, endPoint y: 282, distance: 78.4
click at [304, 311] on div "Bow Flags - 3900mm high (approx.) Bow flags (flags only) double sided with same…" at bounding box center [365, 322] width 345 height 22
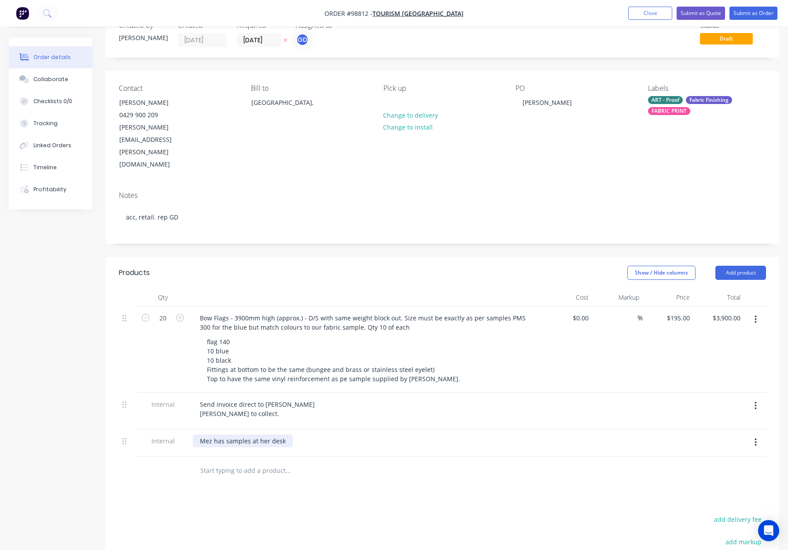
click at [288, 434] on div "Mez has samples at her desk" at bounding box center [243, 440] width 100 height 13
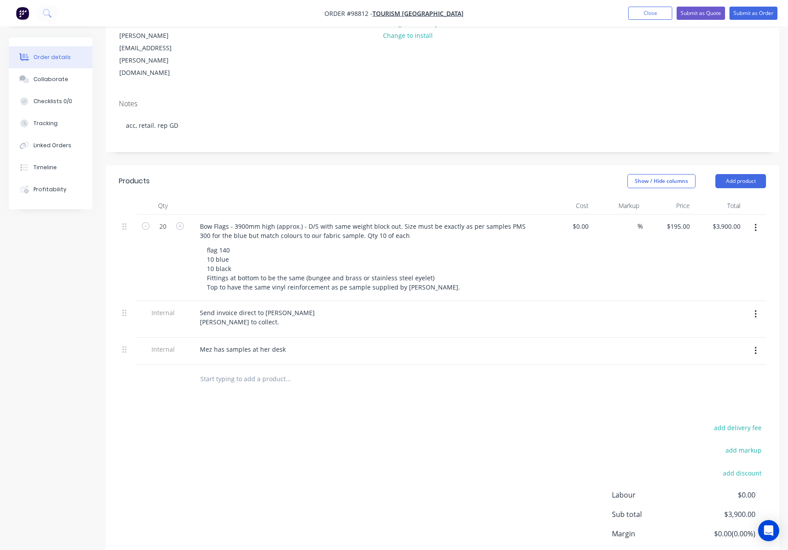
scroll to position [150, 0]
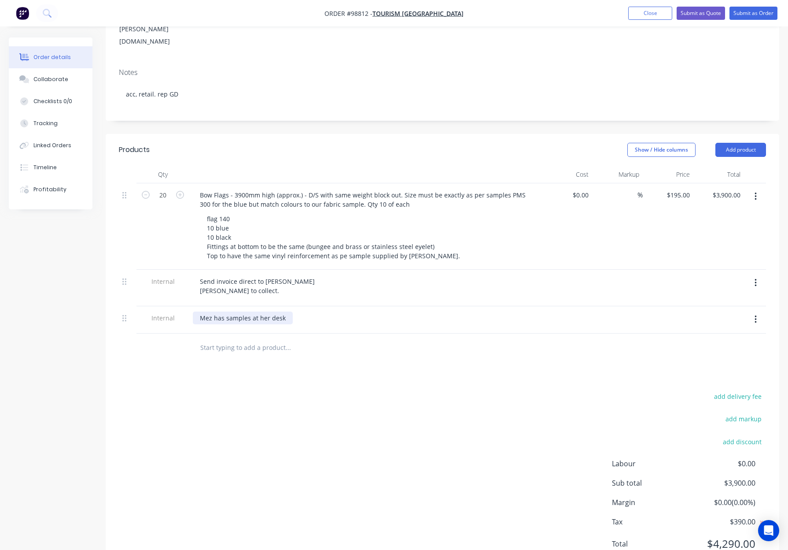
click at [285, 311] on div "Mez has samples at her desk" at bounding box center [243, 317] width 100 height 13
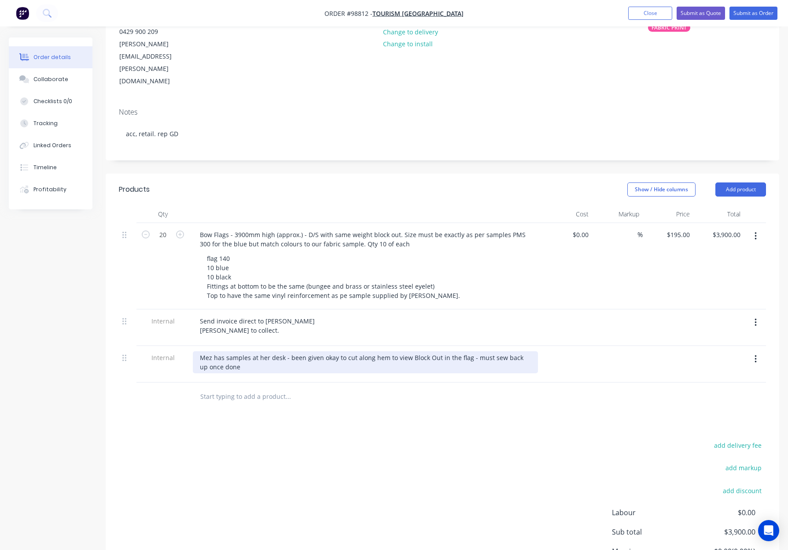
scroll to position [108, 0]
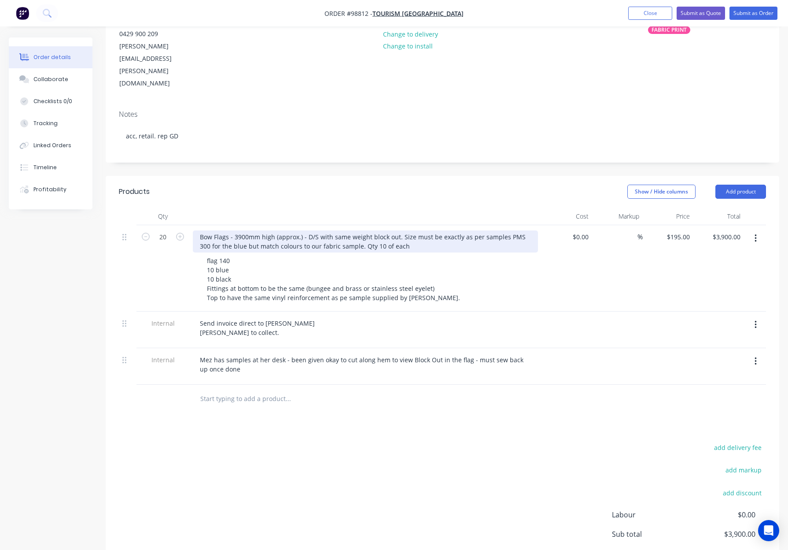
click at [401, 230] on div "Bow Flags - 3900mm high (approx.) - D/S with same weight block out. Size must b…" at bounding box center [365, 241] width 345 height 22
click at [398, 230] on div "Bow Flags - 3900mm high (approx.) - D/S with same weight block out. Size must b…" at bounding box center [365, 241] width 345 height 22
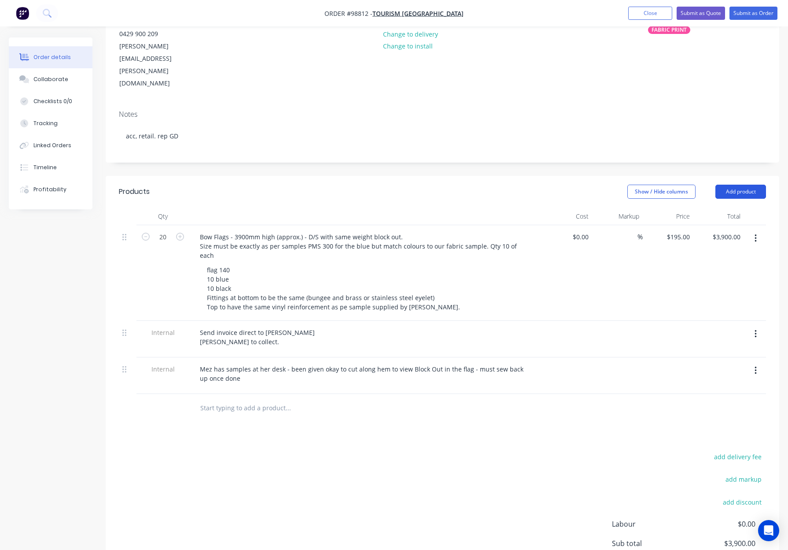
click at [747, 185] on button "Add product" at bounding box center [741, 192] width 51 height 14
click at [722, 313] on div "Notes (Internal)" at bounding box center [725, 319] width 68 height 13
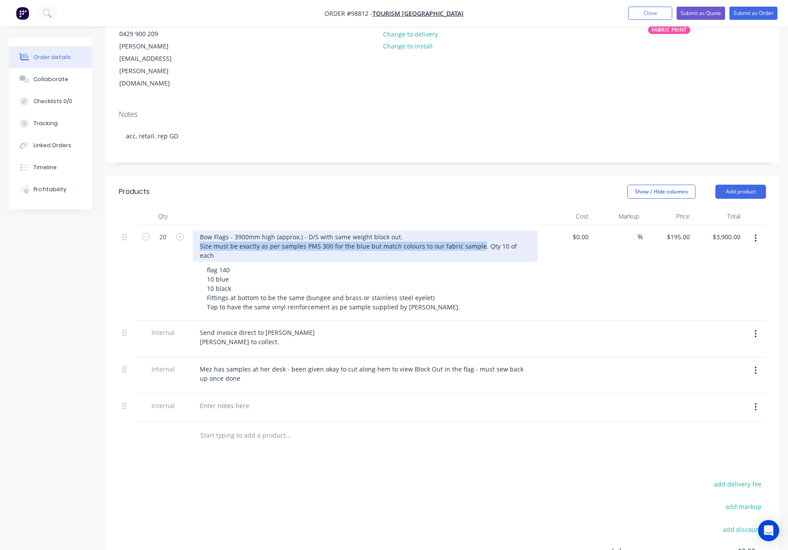
drag, startPoint x: 199, startPoint y: 208, endPoint x: 477, endPoint y: 213, distance: 278.4
click at [477, 230] on div "Bow Flags - 3900mm high (approx.) - D/S with same weight block out. Size must b…" at bounding box center [365, 245] width 345 height 31
copy div "Size must be exactly as per samples PMS 300 for the blue but match colours to o…"
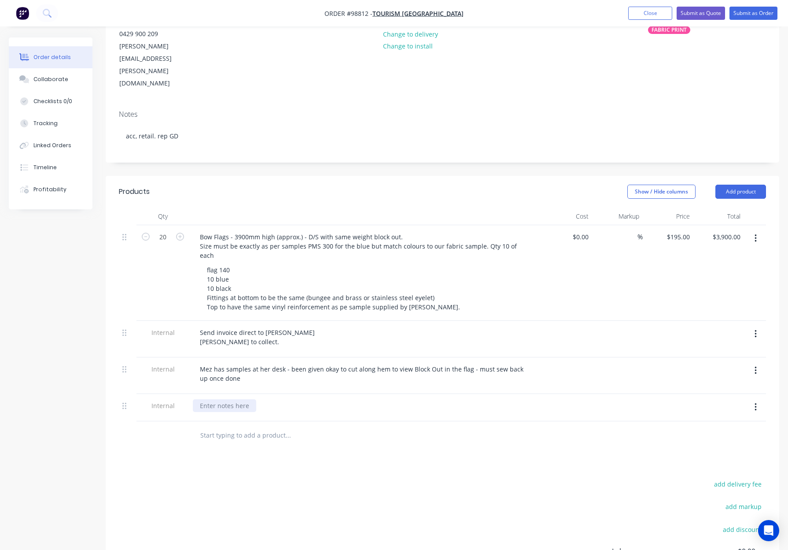
click at [216, 399] on div at bounding box center [224, 405] width 63 height 13
click at [222, 399] on div at bounding box center [224, 405] width 63 height 13
paste div
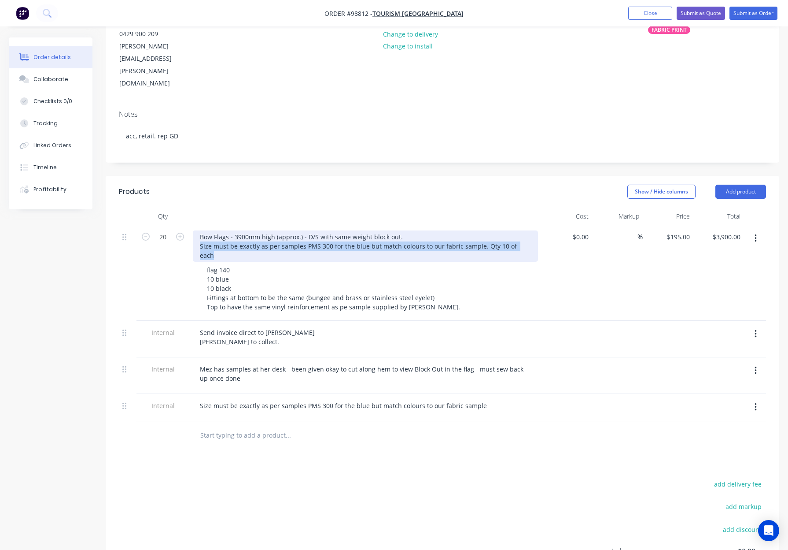
drag, startPoint x: 522, startPoint y: 206, endPoint x: 193, endPoint y: 208, distance: 329.0
click at [193, 230] on div "Bow Flags - 3900mm high (approx.) - D/S with same weight block out. Size must b…" at bounding box center [365, 245] width 345 height 31
click at [194, 230] on div "Bow Flags - 3900mm high (approx.) - D/S with same weight block out. Size must b…" at bounding box center [365, 245] width 345 height 31
drag, startPoint x: 200, startPoint y: 207, endPoint x: 530, endPoint y: 207, distance: 330.3
click at [530, 230] on div "Bow Flags - 3900mm high (approx.) - D/S with same weight block out. Size must b…" at bounding box center [365, 245] width 345 height 31
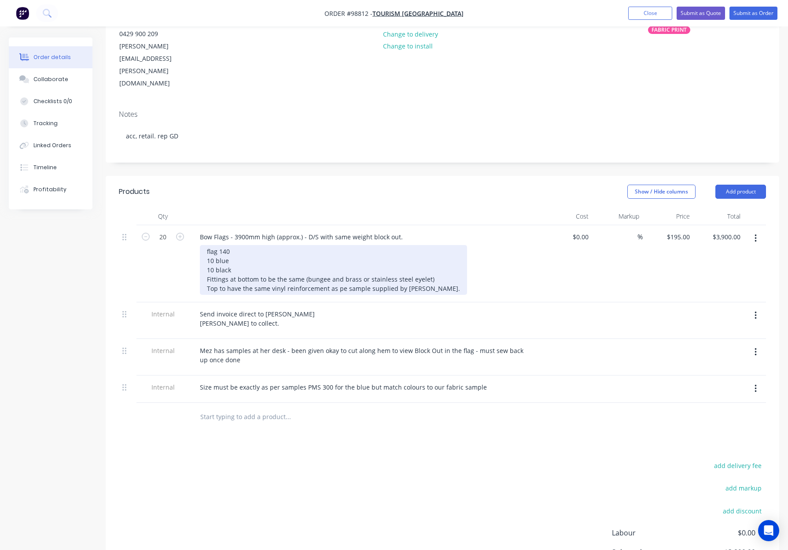
click at [208, 245] on div "flag 140 10 blue 10 black Fittings at bottom to be the same (bungee and brass o…" at bounding box center [333, 270] width 267 height 50
drag, startPoint x: 196, startPoint y: 215, endPoint x: 207, endPoint y: 213, distance: 11.8
click at [196, 225] on div "Bow Flags - 3900mm high (approx.) - D/S with same weight block out. flag 140 10…" at bounding box center [365, 263] width 352 height 77
click at [207, 245] on div "flag 140 10 blue 10 black Fittings at bottom to be the same (bungee and brass o…" at bounding box center [333, 270] width 267 height 50
click at [208, 245] on div "flag 140 10 blue 10 black Fittings at bottom to be the same (bungee and brass o…" at bounding box center [333, 270] width 267 height 50
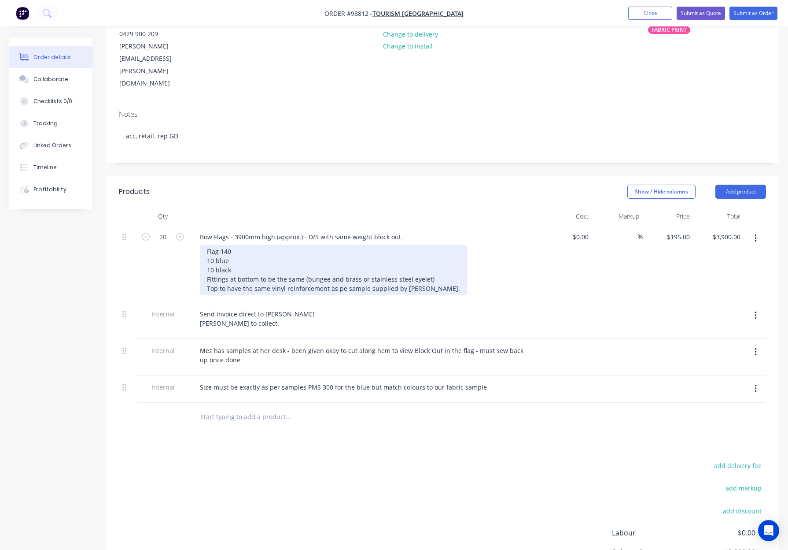
click at [243, 245] on div "Flag 140 10 blue 10 black Fittings at bottom to be the same (bungee and brass o…" at bounding box center [333, 270] width 267 height 50
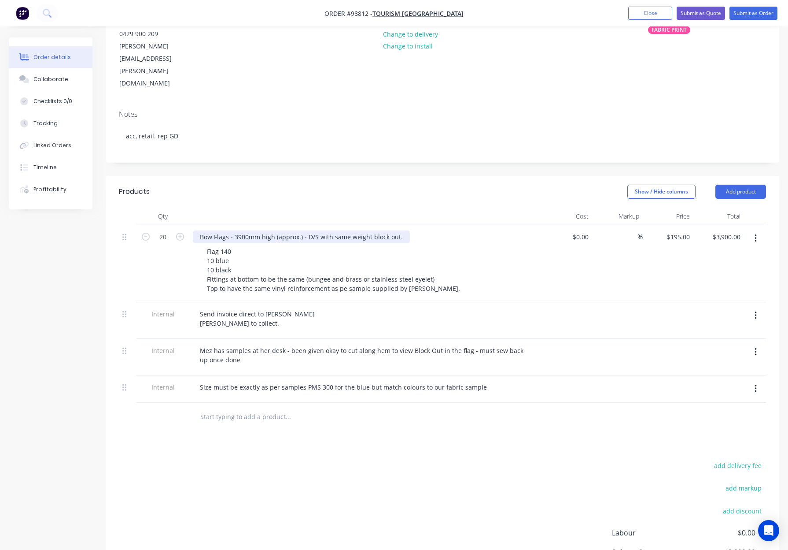
click at [399, 230] on div "Bow Flags - 3900mm high (approx.) - D/S with same weight block out." at bounding box center [301, 236] width 217 height 13
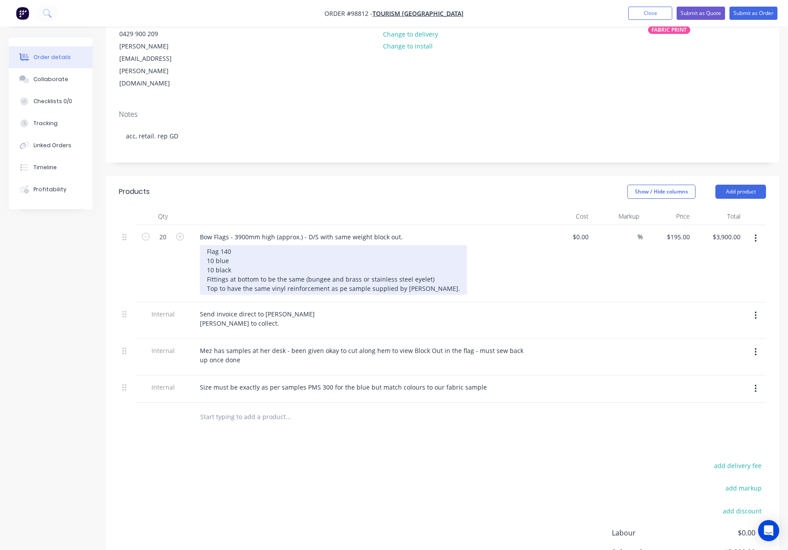
click at [341, 251] on div "Flag 140 10 blue 10 black Fittings at bottom to be the same (bungee and brass o…" at bounding box center [333, 270] width 267 height 50
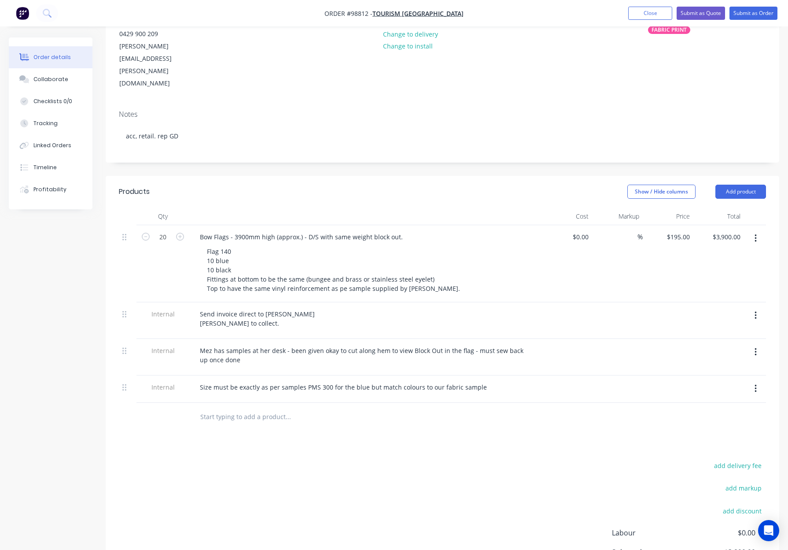
click at [399, 408] on div at bounding box center [325, 417] width 264 height 18
click at [430, 401] on div "Products Show / Hide columns Add product Qty Cost Markup Price Total 20 Bow Fla…" at bounding box center [443, 409] width 674 height 467
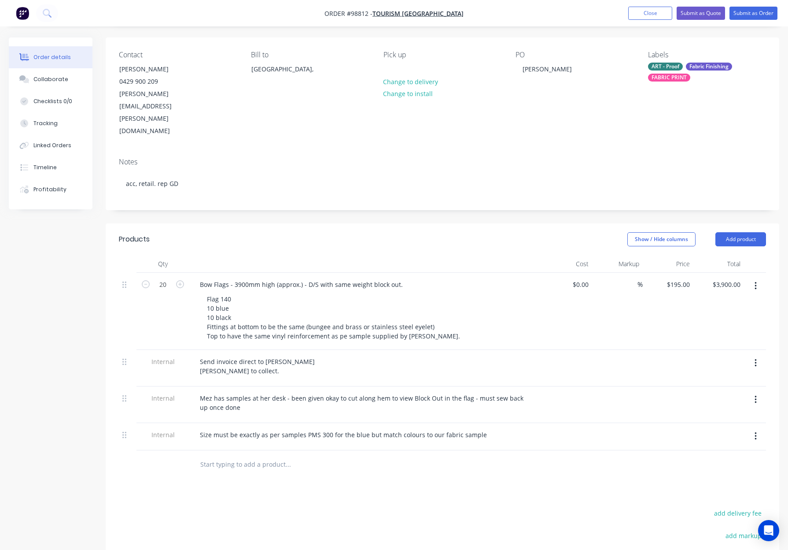
scroll to position [0, 0]
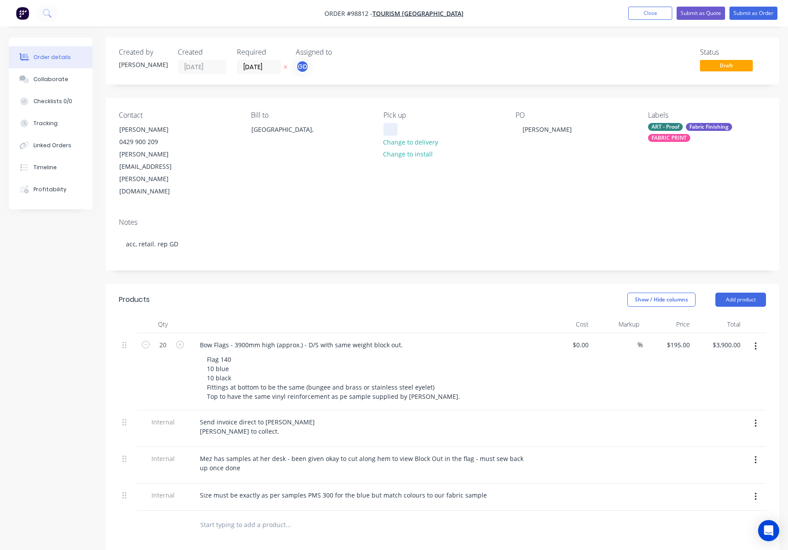
click at [396, 127] on div at bounding box center [391, 129] width 14 height 13
drag, startPoint x: 395, startPoint y: 255, endPoint x: 418, endPoint y: 244, distance: 25.6
click at [395, 292] on div "Show / Hide columns Add product" at bounding box center [512, 299] width 510 height 14
click at [671, 125] on div "ART - Proof" at bounding box center [665, 127] width 35 height 8
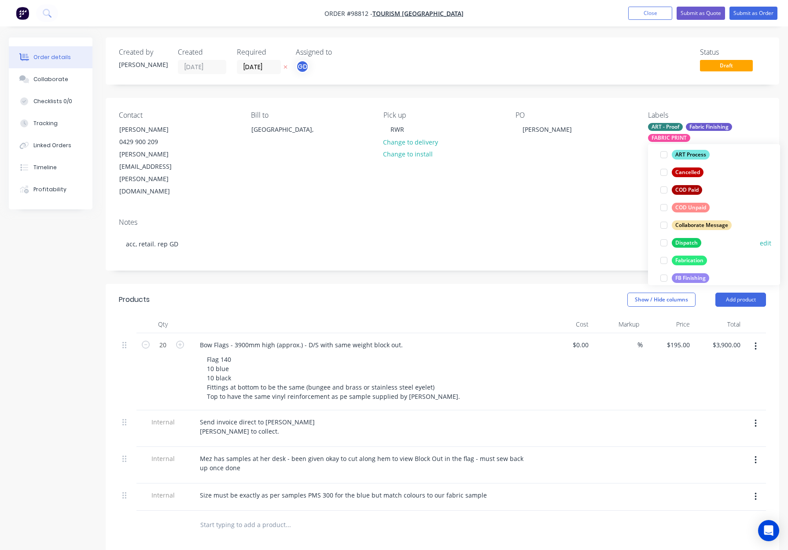
scroll to position [113, 0]
click at [691, 241] on div "Dispatch" at bounding box center [687, 242] width 30 height 10
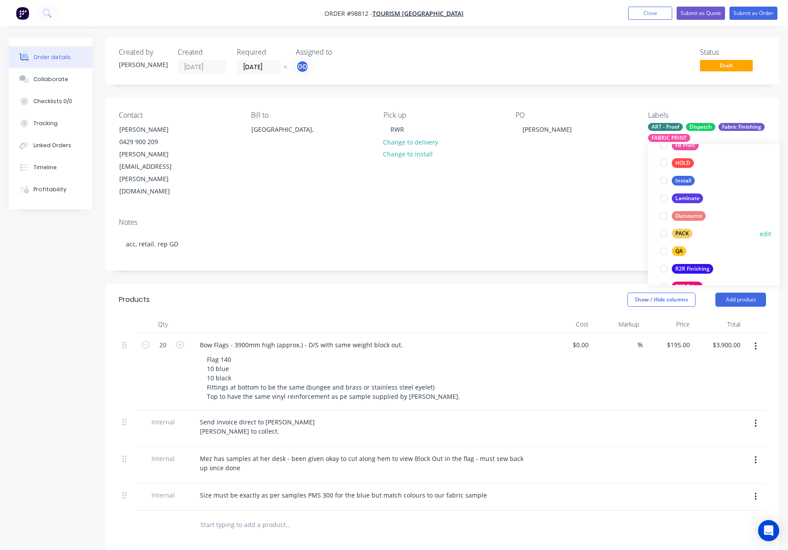
click at [687, 233] on div "PACK" at bounding box center [682, 234] width 21 height 10
click at [682, 221] on div "QA" at bounding box center [679, 221] width 15 height 10
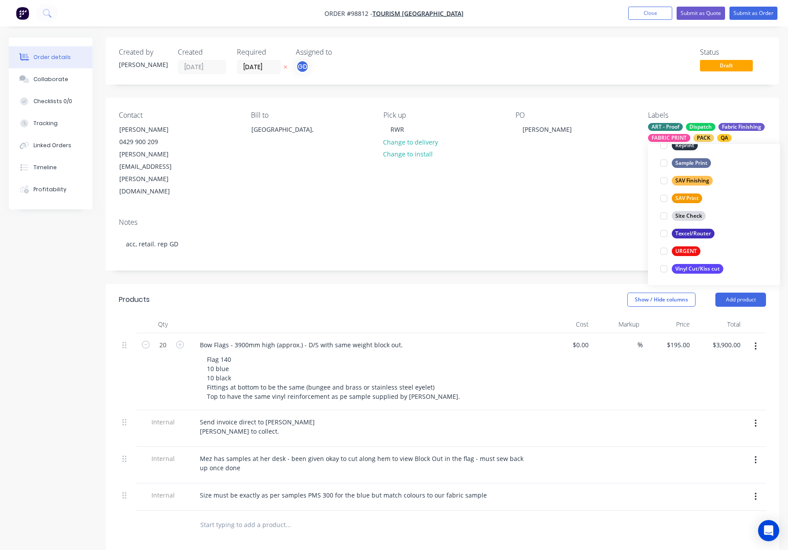
scroll to position [423, 0]
click at [611, 172] on div "Contact Tony Flanders 0429 900 209 Tony.Flanders@westernaustralia.com Bill to A…" at bounding box center [443, 154] width 674 height 113
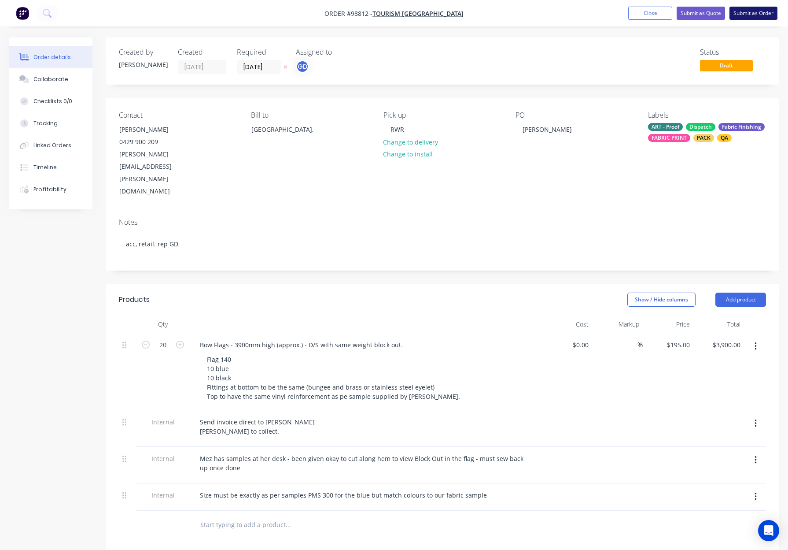
click at [743, 13] on button "Submit as Order" at bounding box center [754, 13] width 48 height 13
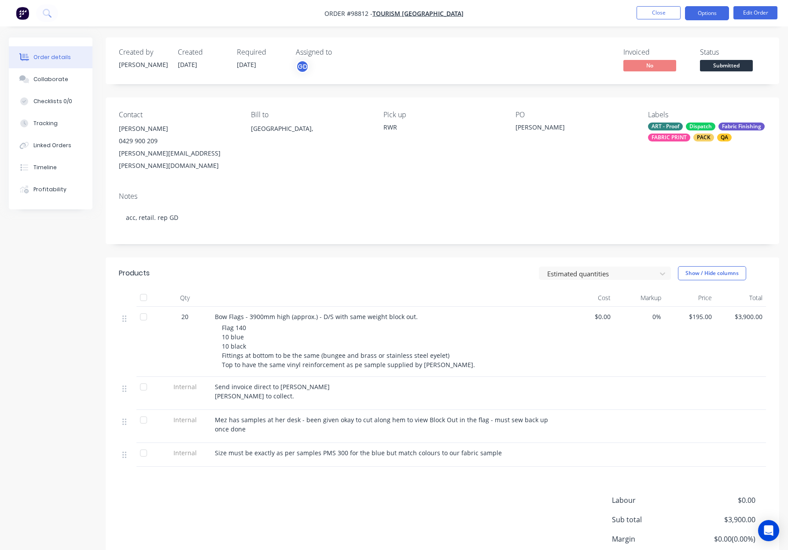
click at [706, 11] on button "Options" at bounding box center [707, 13] width 44 height 14
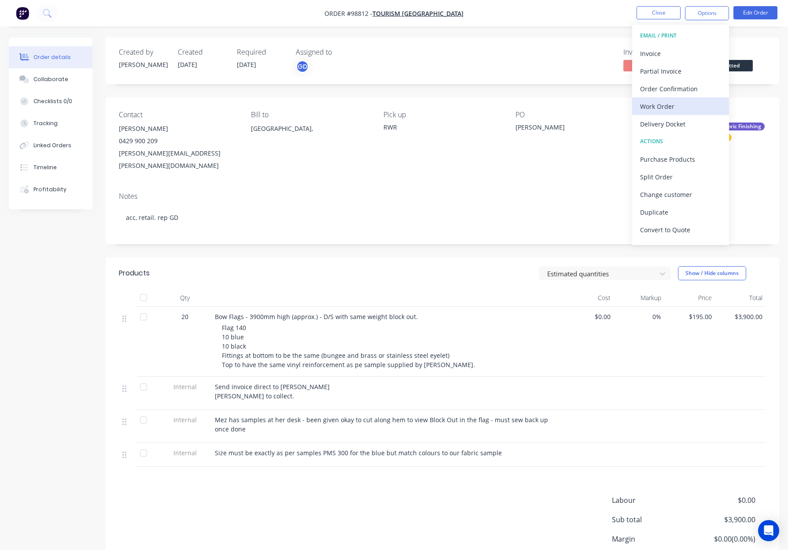
click at [682, 105] on div "Work Order" at bounding box center [680, 106] width 81 height 13
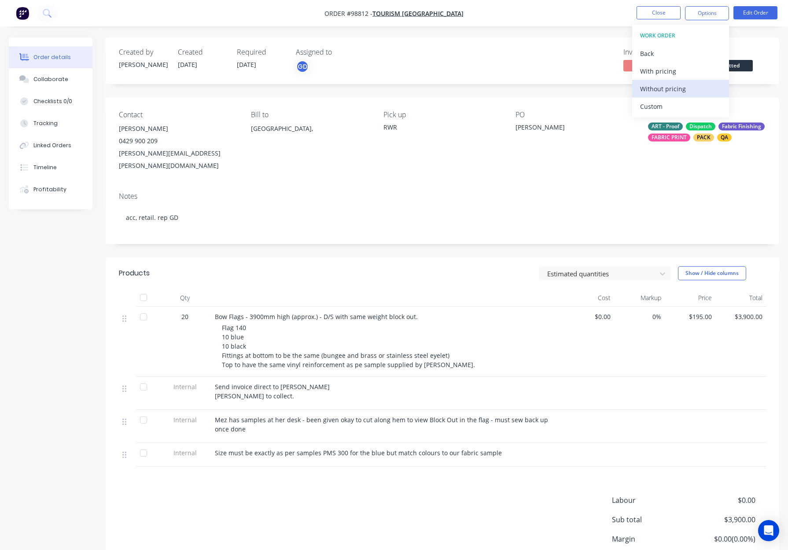
click at [687, 90] on div "Without pricing" at bounding box center [680, 88] width 81 height 13
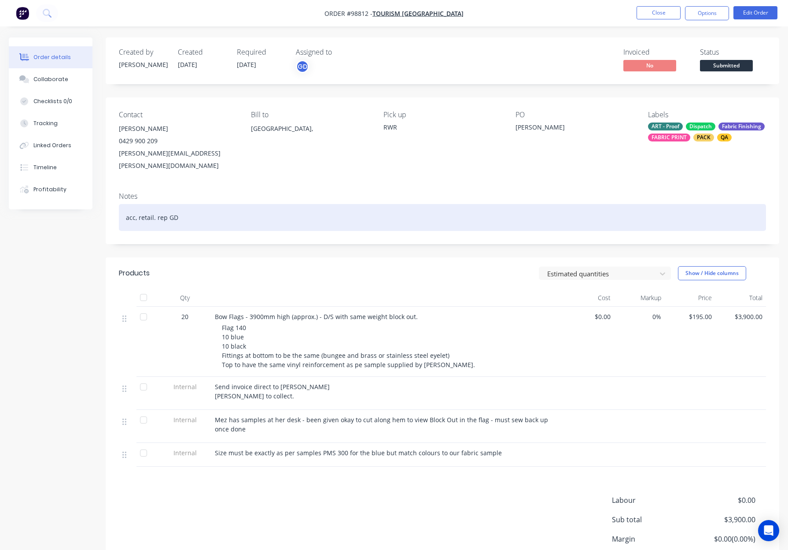
drag, startPoint x: 428, startPoint y: 194, endPoint x: 440, endPoint y: 190, distance: 12.7
click at [435, 204] on div "acc, retail. rep GD" at bounding box center [442, 217] width 647 height 27
click at [432, 204] on div "acc, retail. rep GD" at bounding box center [442, 217] width 647 height 27
click at [423, 204] on div "acc, retail. rep GD" at bounding box center [442, 217] width 647 height 27
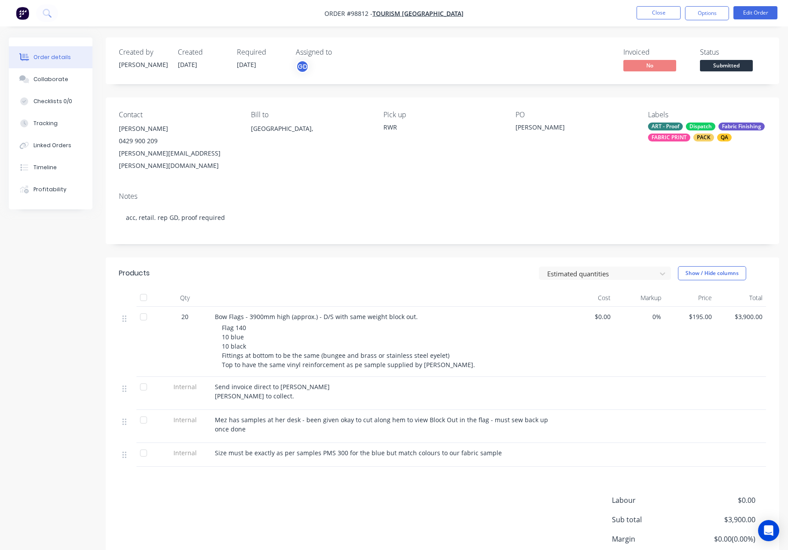
click at [692, 122] on div "Labels ART - Proof Dispatch Fabric Finishing FABRIC PRINT PACK QA" at bounding box center [707, 141] width 118 height 61
click at [705, 132] on div "ART - Proof Dispatch Fabric Finishing FABRIC PRINT PACK QA" at bounding box center [707, 131] width 118 height 19
click at [579, 166] on div "Contact Tony Flanders 0429 900 209 Tony.Flanders@westernaustralia.com Bill to A…" at bounding box center [443, 141] width 674 height 88
click at [716, 14] on button "Options" at bounding box center [707, 13] width 44 height 14
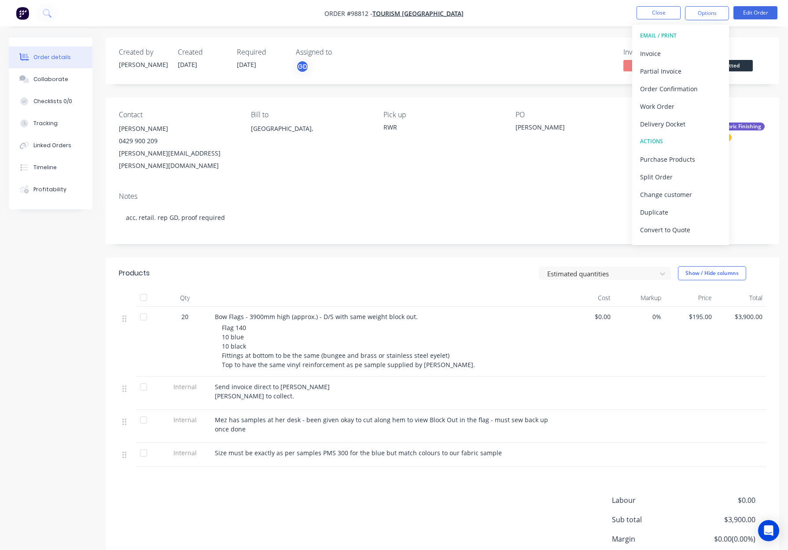
click at [555, 78] on div "Created by Gino Created 03/10/25 Required 10/10/25 Assigned to GD Invoiced No S…" at bounding box center [443, 60] width 674 height 47
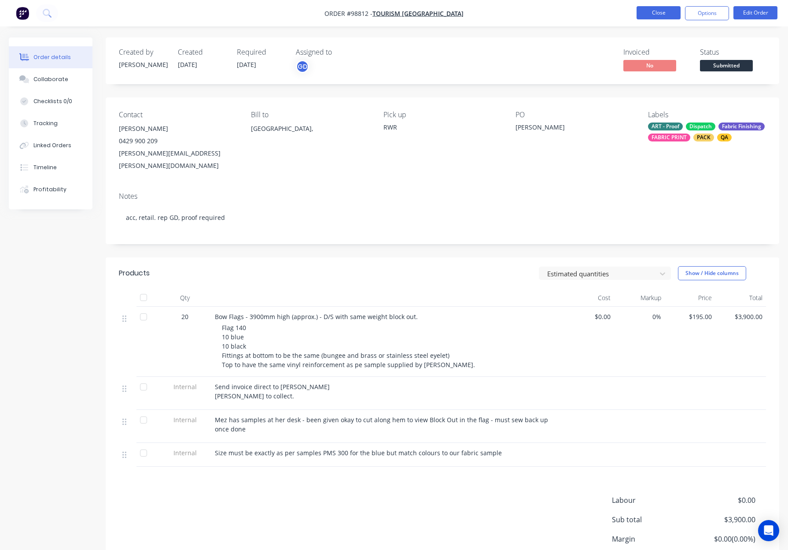
click at [667, 12] on button "Close" at bounding box center [659, 12] width 44 height 13
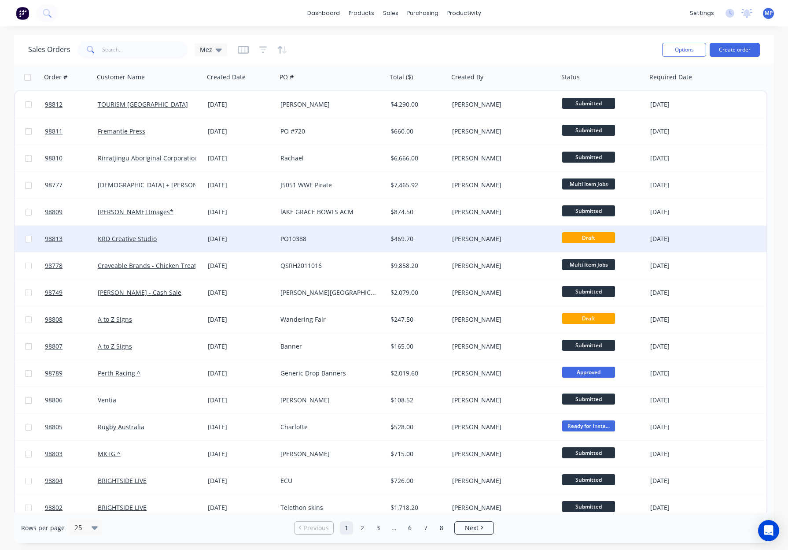
click at [340, 235] on div "PO10388" at bounding box center [330, 238] width 98 height 9
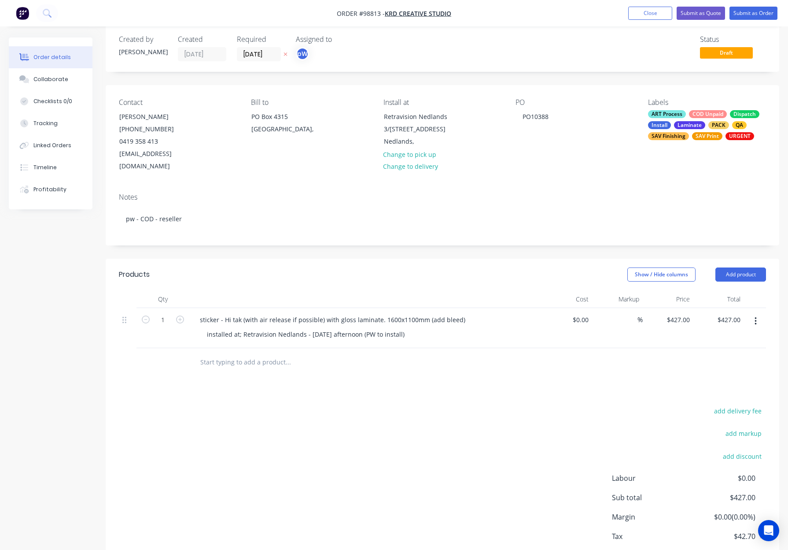
scroll to position [18, 0]
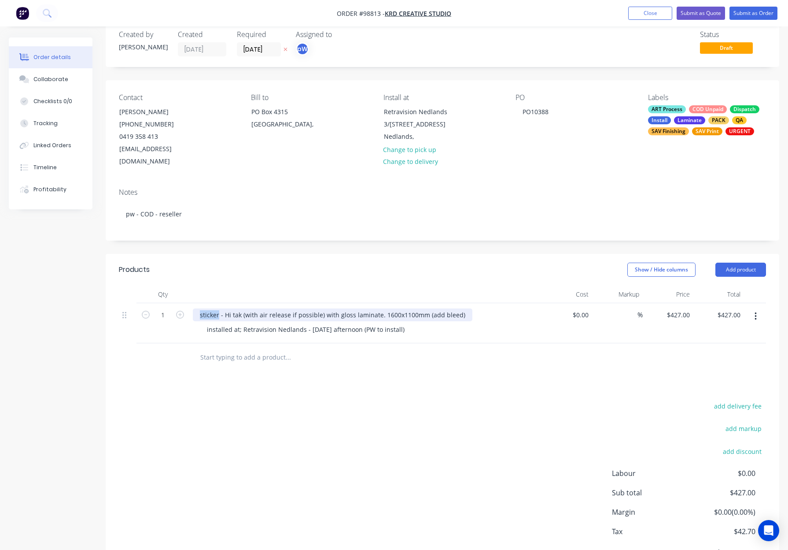
drag, startPoint x: 218, startPoint y: 300, endPoint x: 190, endPoint y: 302, distance: 28.2
click at [190, 303] on div "sticker - Hi tak (with air release if possible) with gloss laminate. 1600x1100m…" at bounding box center [365, 323] width 352 height 40
click at [288, 254] on header "Products Show / Hide columns Add product" at bounding box center [443, 270] width 674 height 32
click at [729, 262] on button "Add product" at bounding box center [741, 269] width 51 height 14
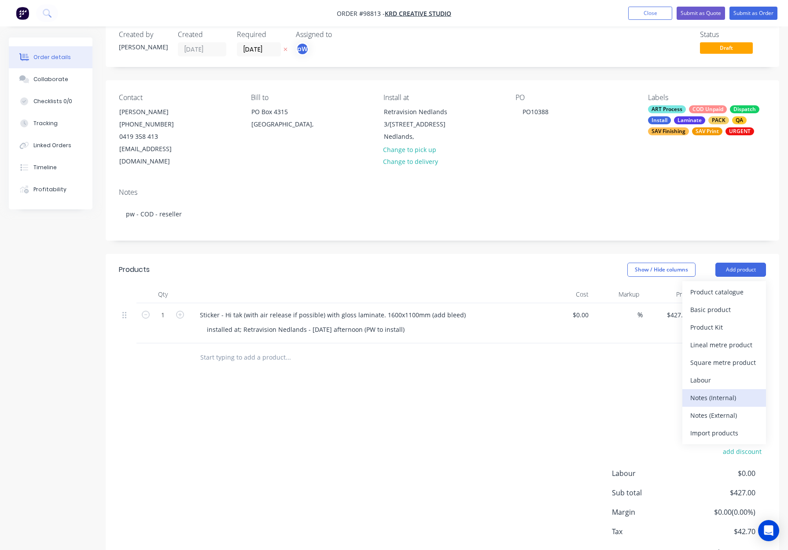
click at [725, 391] on div "Notes (Internal)" at bounding box center [725, 397] width 68 height 13
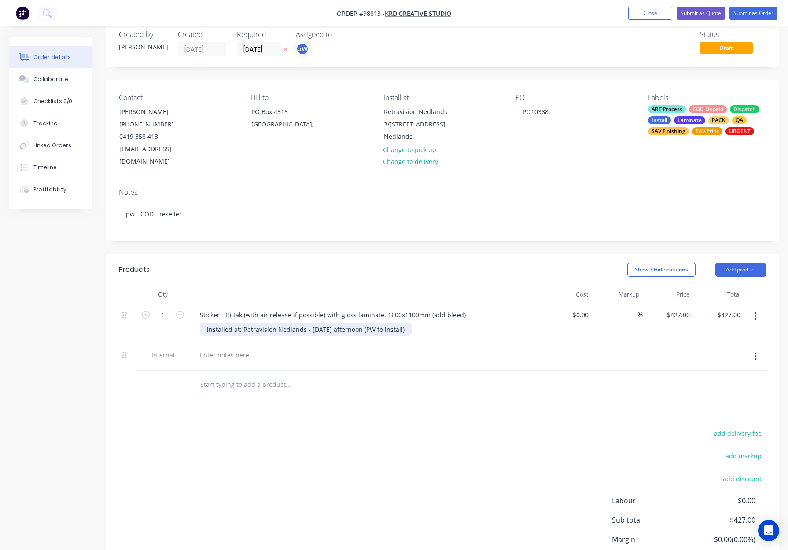
drag, startPoint x: 219, startPoint y: 316, endPoint x: 411, endPoint y: 319, distance: 191.6
click at [411, 323] on div "installed at; Retravision Nedlands - Tuesday afternoon (PW to install)" at bounding box center [369, 329] width 338 height 13
copy div "installed at; Retravision Nedlands - Tuesday afternoon (PW to install)"
drag, startPoint x: 218, startPoint y: 341, endPoint x: 207, endPoint y: 342, distance: 10.1
click at [217, 348] on div at bounding box center [224, 354] width 63 height 13
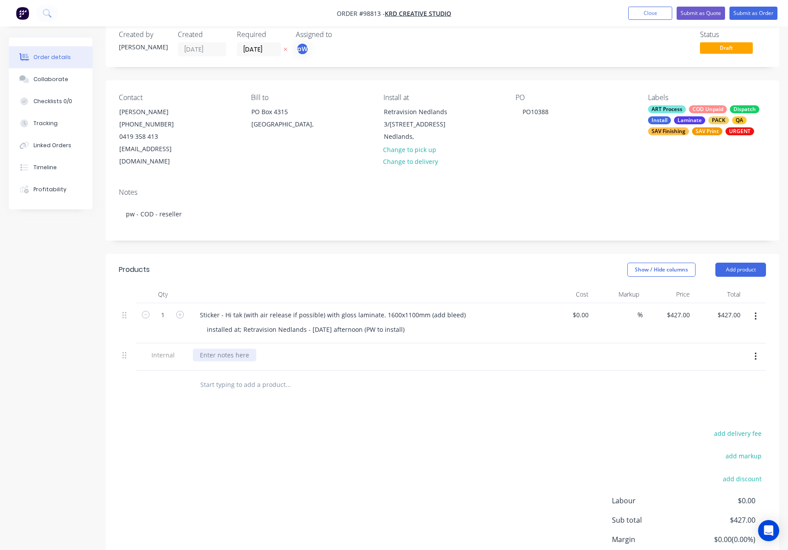
click at [206, 348] on div at bounding box center [224, 354] width 63 height 13
click at [216, 348] on div at bounding box center [224, 354] width 63 height 13
paste div
drag, startPoint x: 205, startPoint y: 317, endPoint x: 414, endPoint y: 319, distance: 208.8
click at [414, 323] on div "installed at; Retravision Nedlands - Tuesday afternoon (PW to install)" at bounding box center [369, 329] width 338 height 13
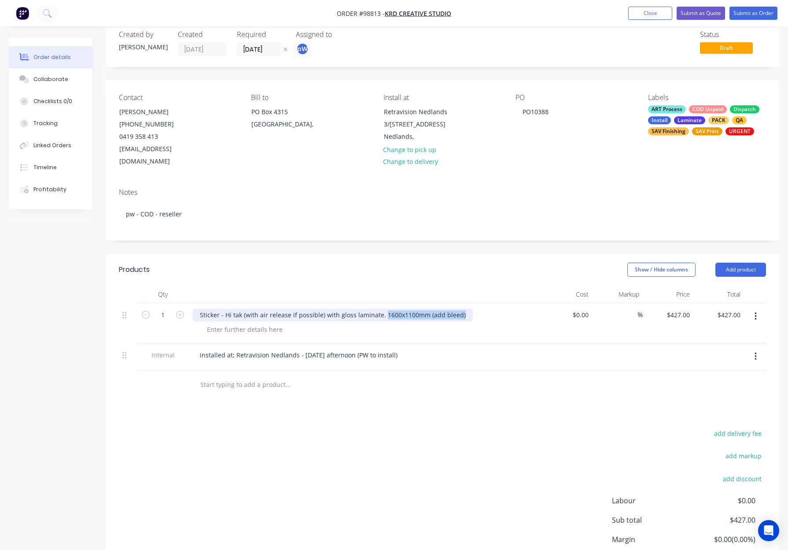
drag, startPoint x: 384, startPoint y: 303, endPoint x: 462, endPoint y: 303, distance: 78.4
click at [462, 308] on div "Sticker - Hi tak (with air release if possible) with gloss laminate. 1600x1100m…" at bounding box center [333, 314] width 280 height 13
copy div "1600x1100mm (add bleed)"
click at [250, 323] on div at bounding box center [245, 329] width 90 height 13
click at [251, 323] on div at bounding box center [245, 329] width 90 height 13
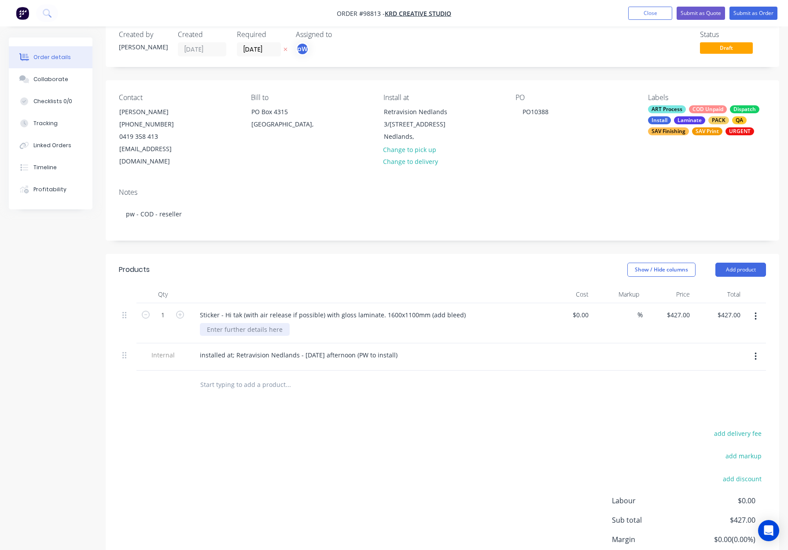
click at [250, 323] on div at bounding box center [245, 329] width 90 height 13
drag, startPoint x: 459, startPoint y: 302, endPoint x: 378, endPoint y: 302, distance: 81.5
click at [378, 308] on div "Sticker - Hi tak (with air release if possible) with gloss laminate. 1600x1100m…" at bounding box center [333, 314] width 280 height 13
drag, startPoint x: 389, startPoint y: 263, endPoint x: 295, endPoint y: 228, distance: 100.4
click at [389, 263] on div "Show / Hide columns Add product" at bounding box center [512, 269] width 510 height 14
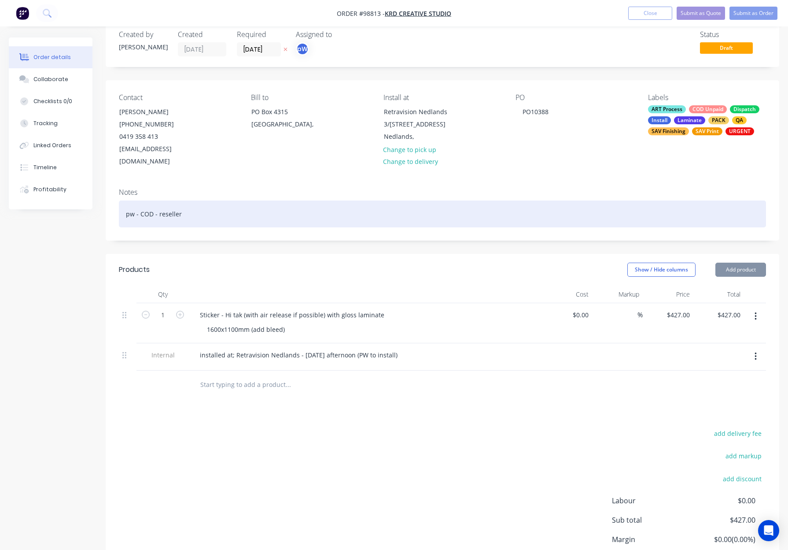
click at [240, 203] on div "pw - COD - reseller" at bounding box center [442, 213] width 647 height 27
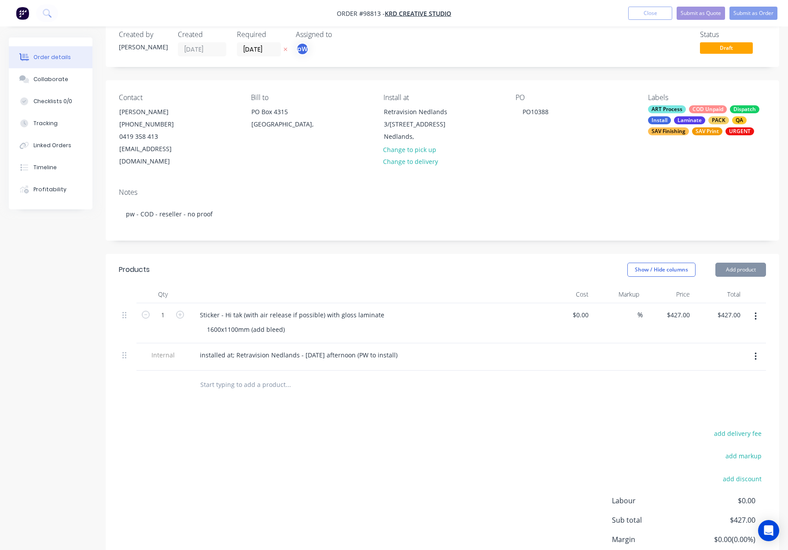
click at [679, 129] on div "SAV Finishing" at bounding box center [668, 131] width 41 height 8
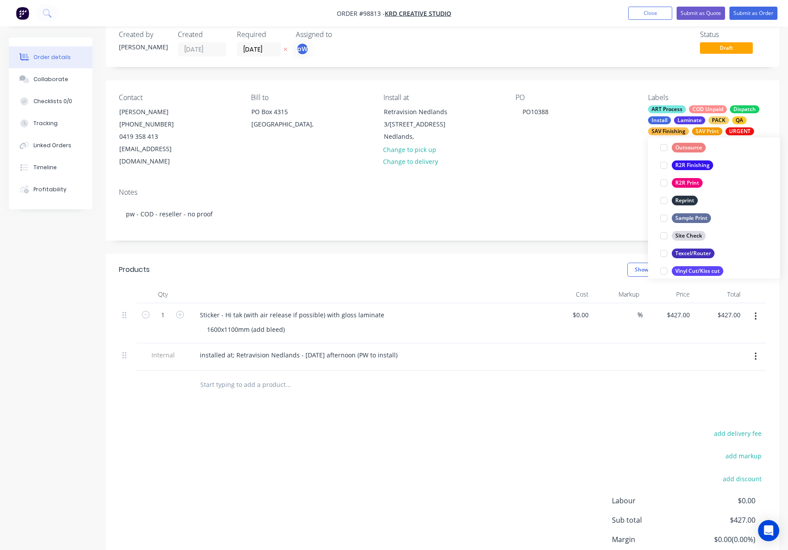
scroll to position [423, 0]
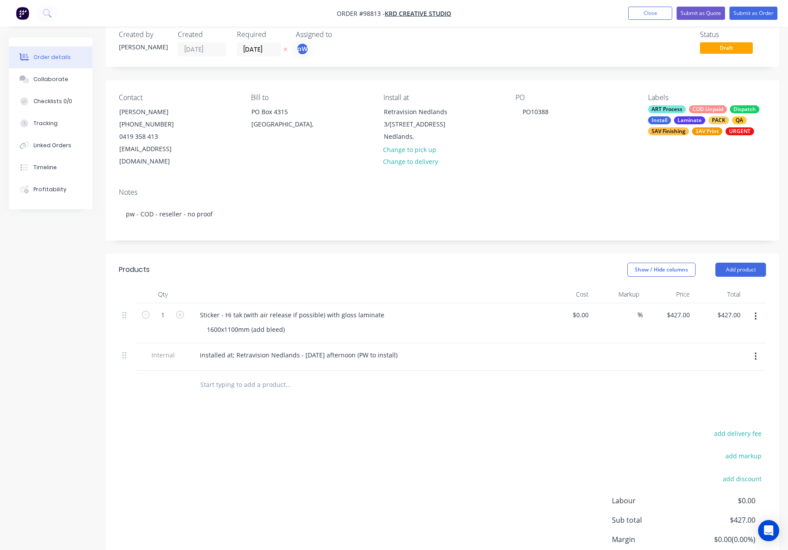
click at [608, 167] on div "Contact Kym Ramadge (03) 9819 3700 0419 358 413 kym.ramadge@krd.com.au Bill to …" at bounding box center [443, 130] width 674 height 101
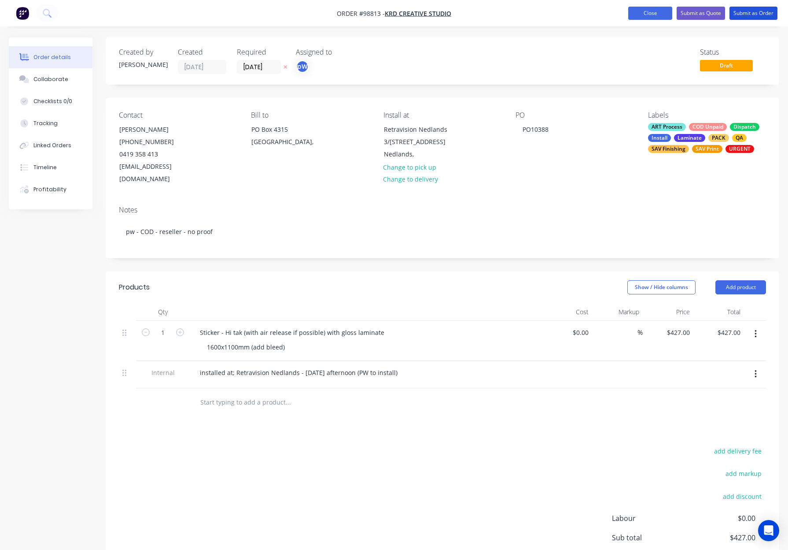
click at [747, 13] on button "Submit as Order" at bounding box center [754, 13] width 48 height 13
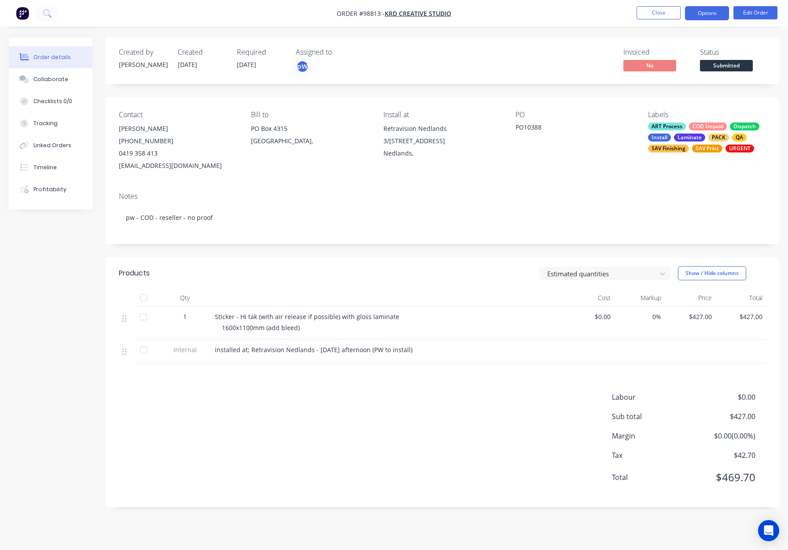
click at [707, 14] on button "Options" at bounding box center [707, 13] width 44 height 14
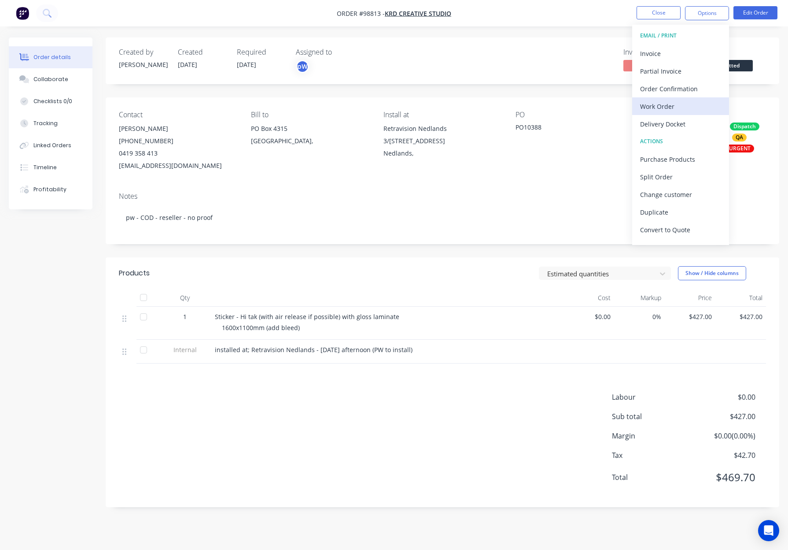
click at [683, 101] on div "Work Order" at bounding box center [680, 106] width 81 height 13
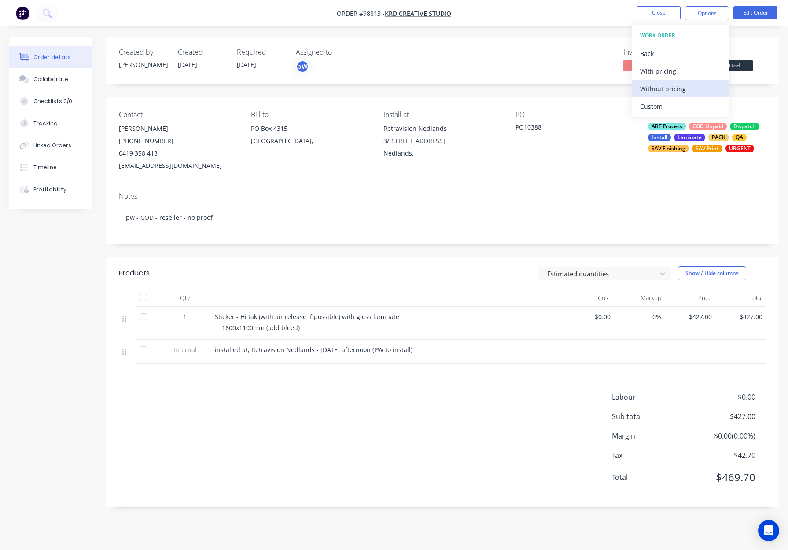
click at [688, 87] on div "Without pricing" at bounding box center [680, 88] width 81 height 13
click at [652, 12] on button "Close" at bounding box center [659, 12] width 44 height 13
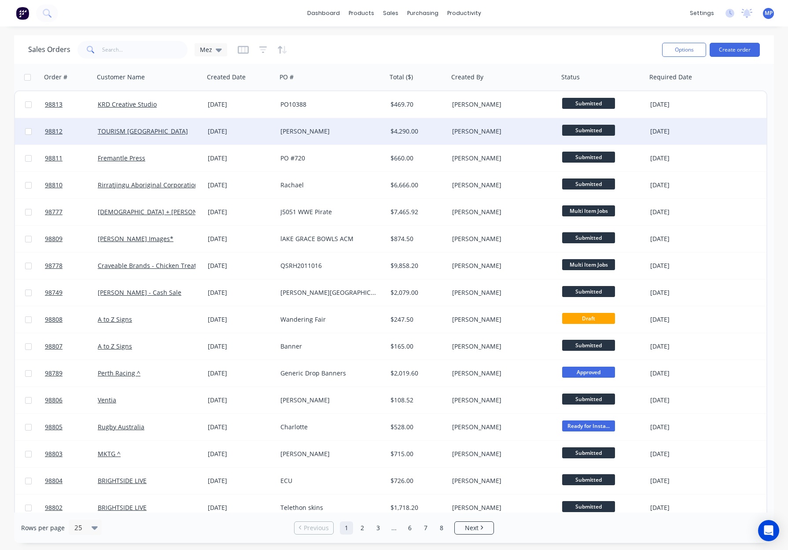
click at [263, 130] on div "[DATE]" at bounding box center [241, 131] width 66 height 9
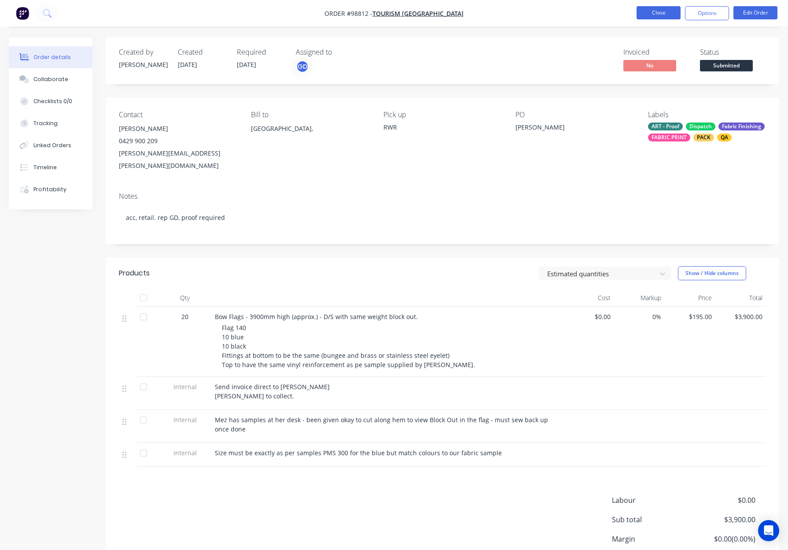
click at [667, 12] on button "Close" at bounding box center [659, 12] width 44 height 13
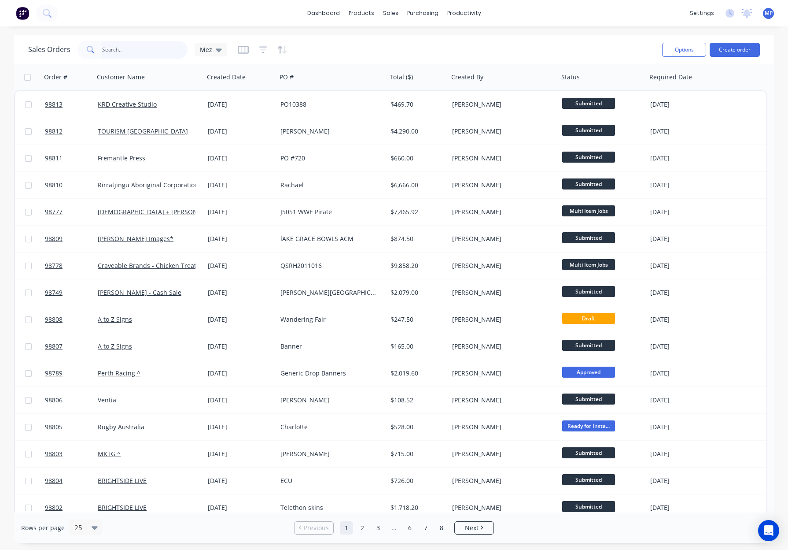
click at [148, 48] on input "text" at bounding box center [145, 50] width 86 height 18
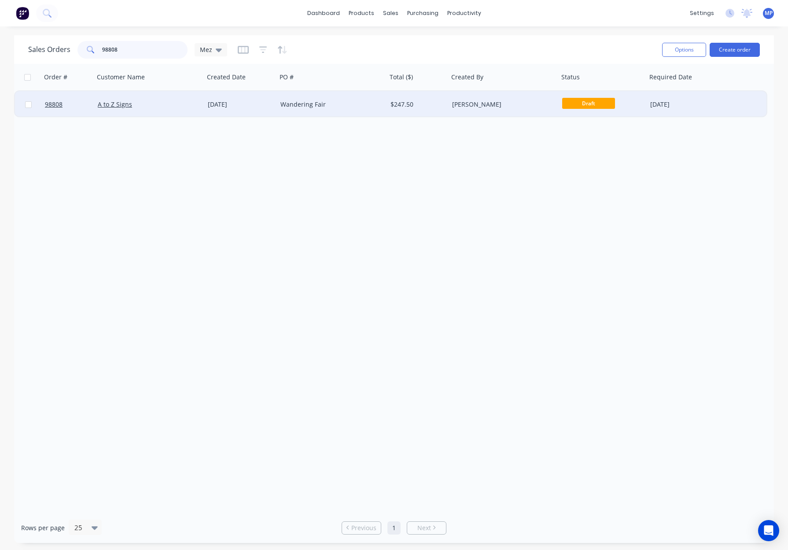
type input "98808"
click at [292, 95] on div "Wandering Fair" at bounding box center [332, 104] width 110 height 26
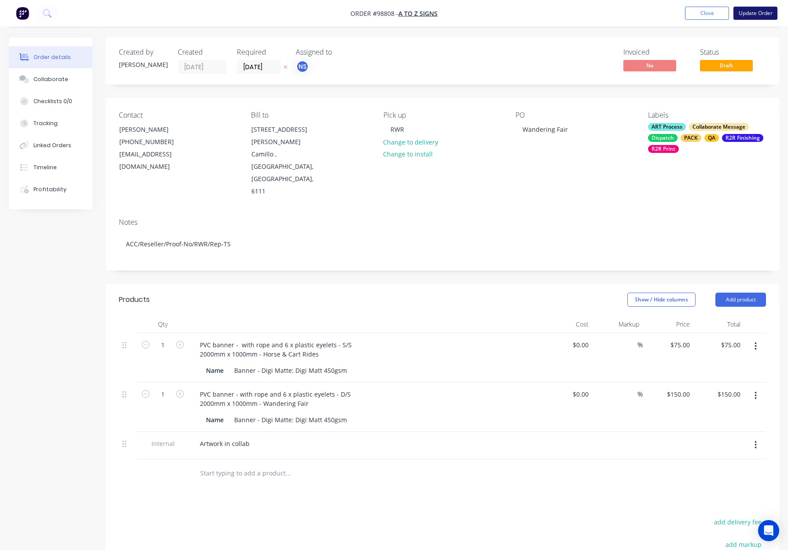
click at [750, 11] on button "Update Order" at bounding box center [756, 13] width 44 height 13
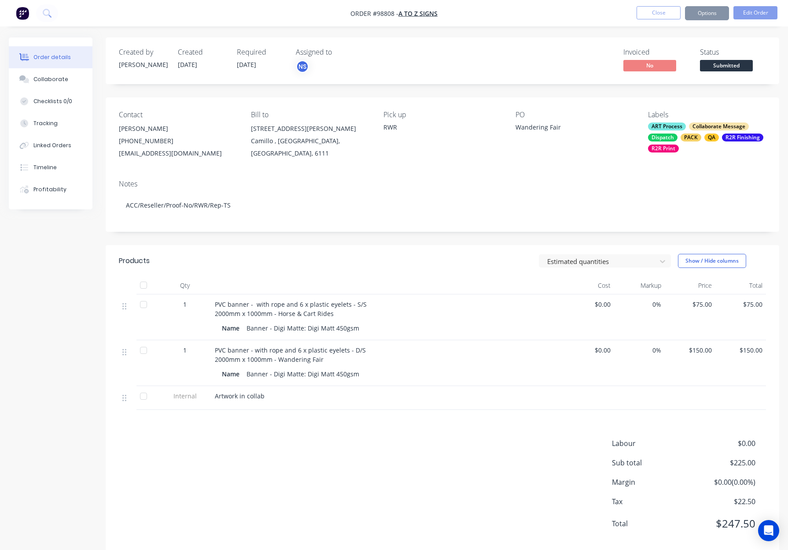
click at [709, 13] on button "Options" at bounding box center [707, 13] width 44 height 14
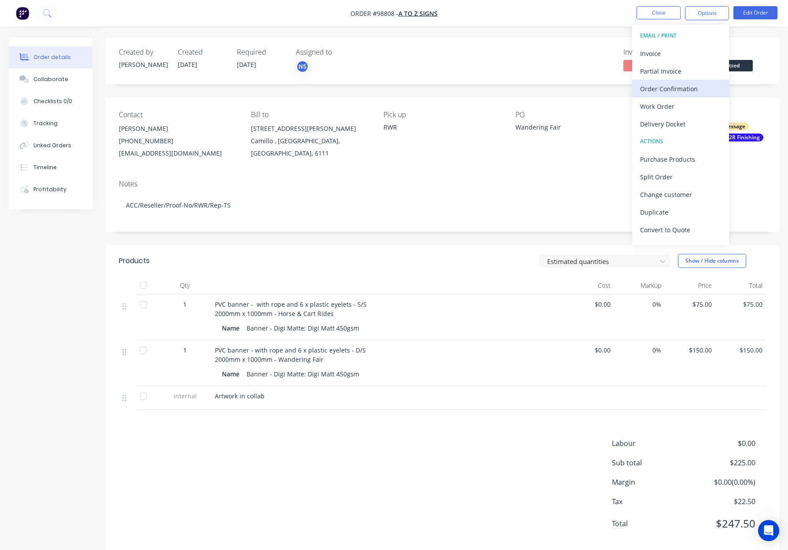
click at [686, 96] on button "Order Confirmation" at bounding box center [680, 89] width 97 height 18
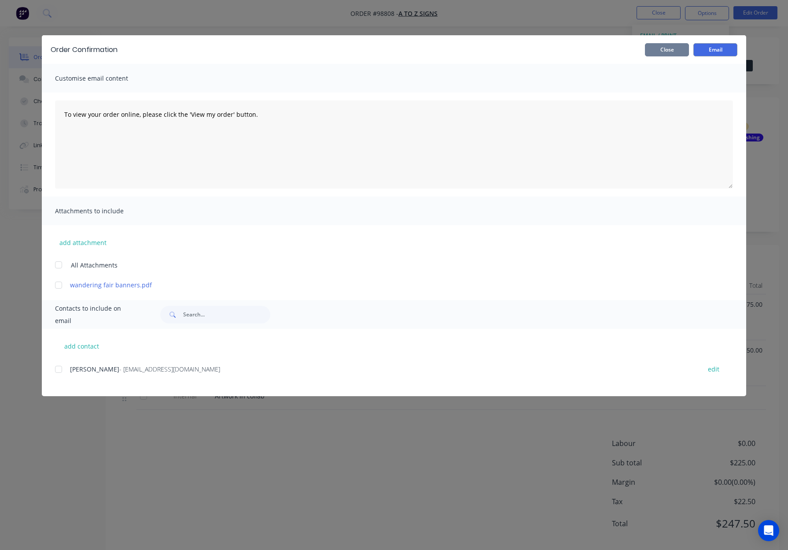
click at [668, 51] on button "Close" at bounding box center [667, 49] width 44 height 13
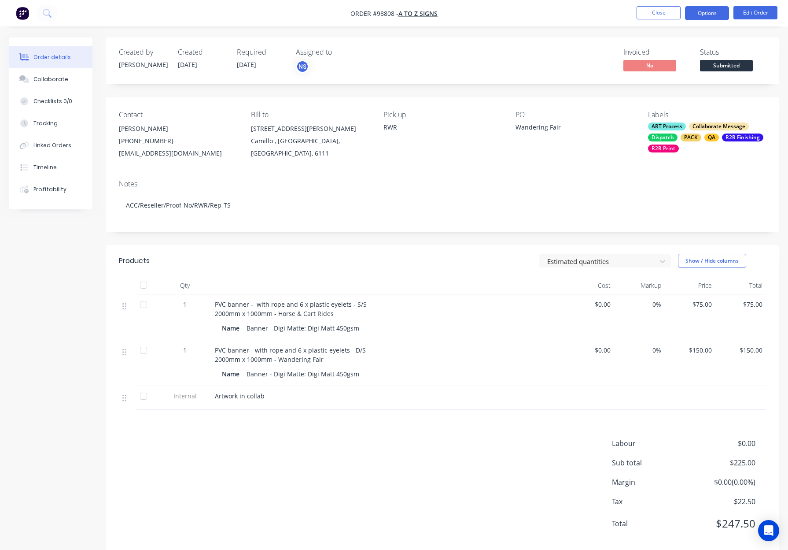
click at [706, 13] on button "Options" at bounding box center [707, 13] width 44 height 14
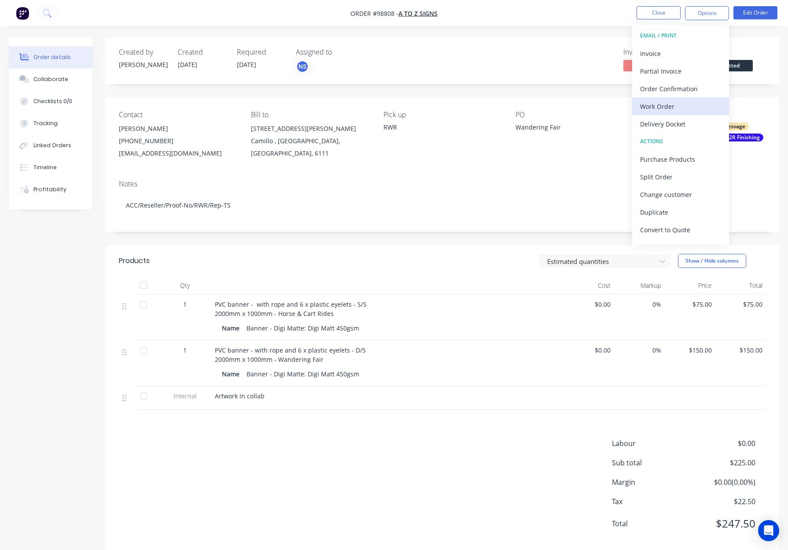
click at [688, 104] on div "Work Order" at bounding box center [680, 106] width 81 height 13
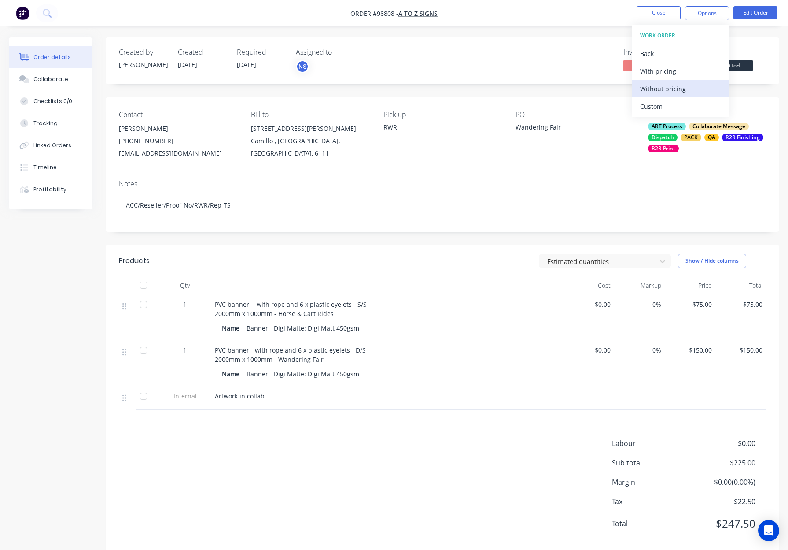
click at [691, 92] on div "Without pricing" at bounding box center [680, 88] width 81 height 13
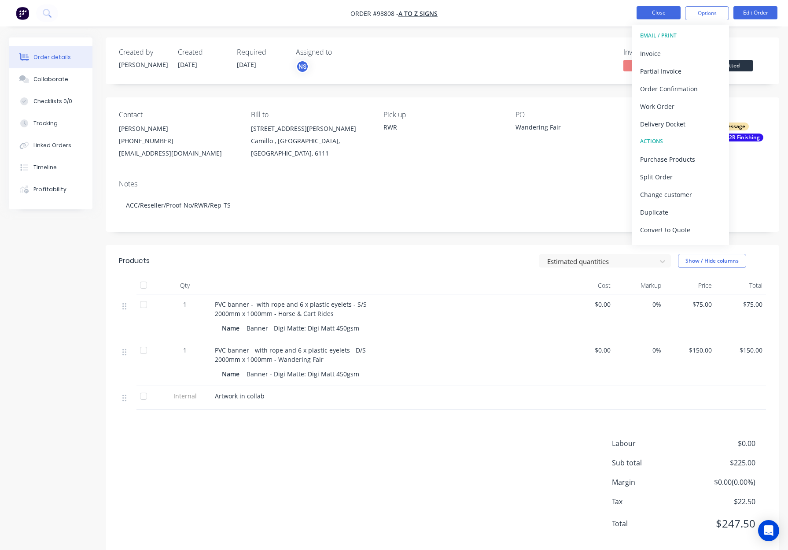
click at [655, 12] on button "Close" at bounding box center [659, 12] width 44 height 13
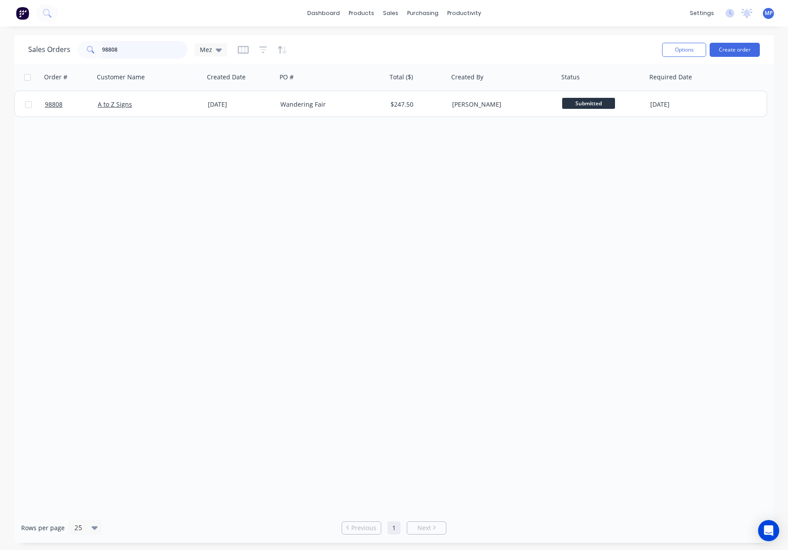
click at [146, 48] on input "98808" at bounding box center [145, 50] width 86 height 18
click at [137, 52] on input "98808" at bounding box center [145, 50] width 86 height 18
drag, startPoint x: 137, startPoint y: 52, endPoint x: 56, endPoint y: 48, distance: 81.6
click at [51, 49] on div "Sales Orders 98808 Mez" at bounding box center [127, 50] width 199 height 18
